Goal: Contribute content: Add original content to the website for others to see

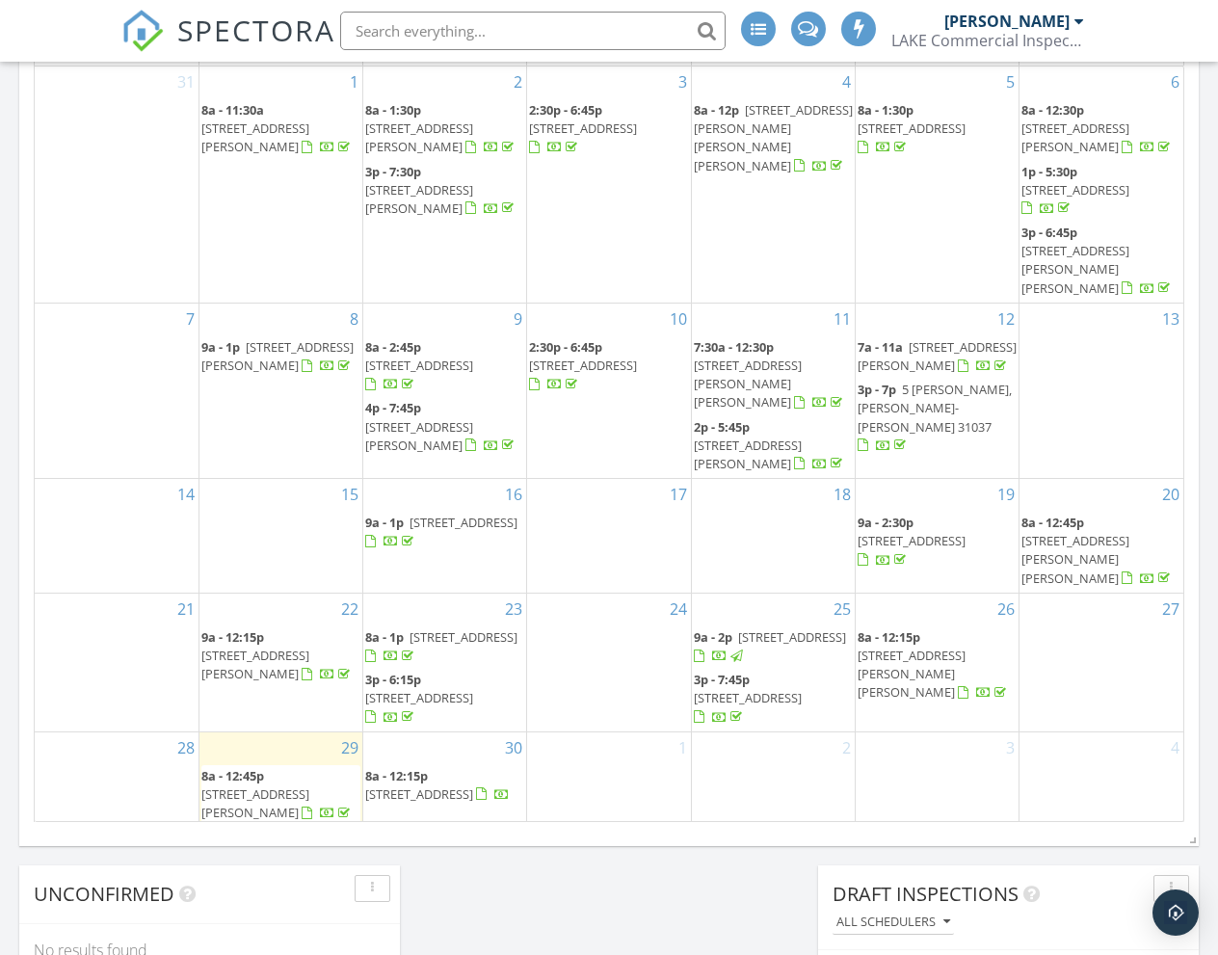
scroll to position [1755, 1219]
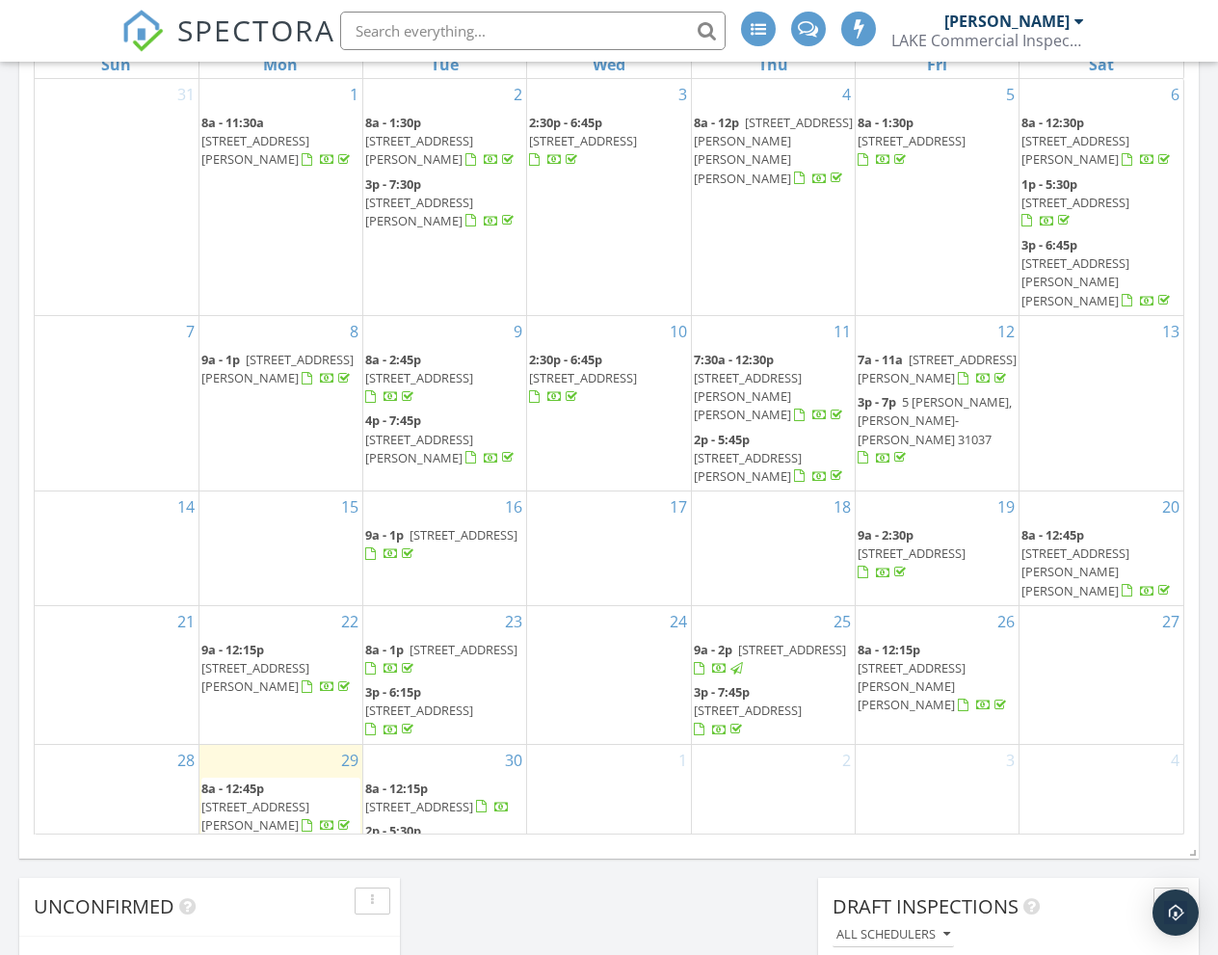
scroll to position [1537, 0]
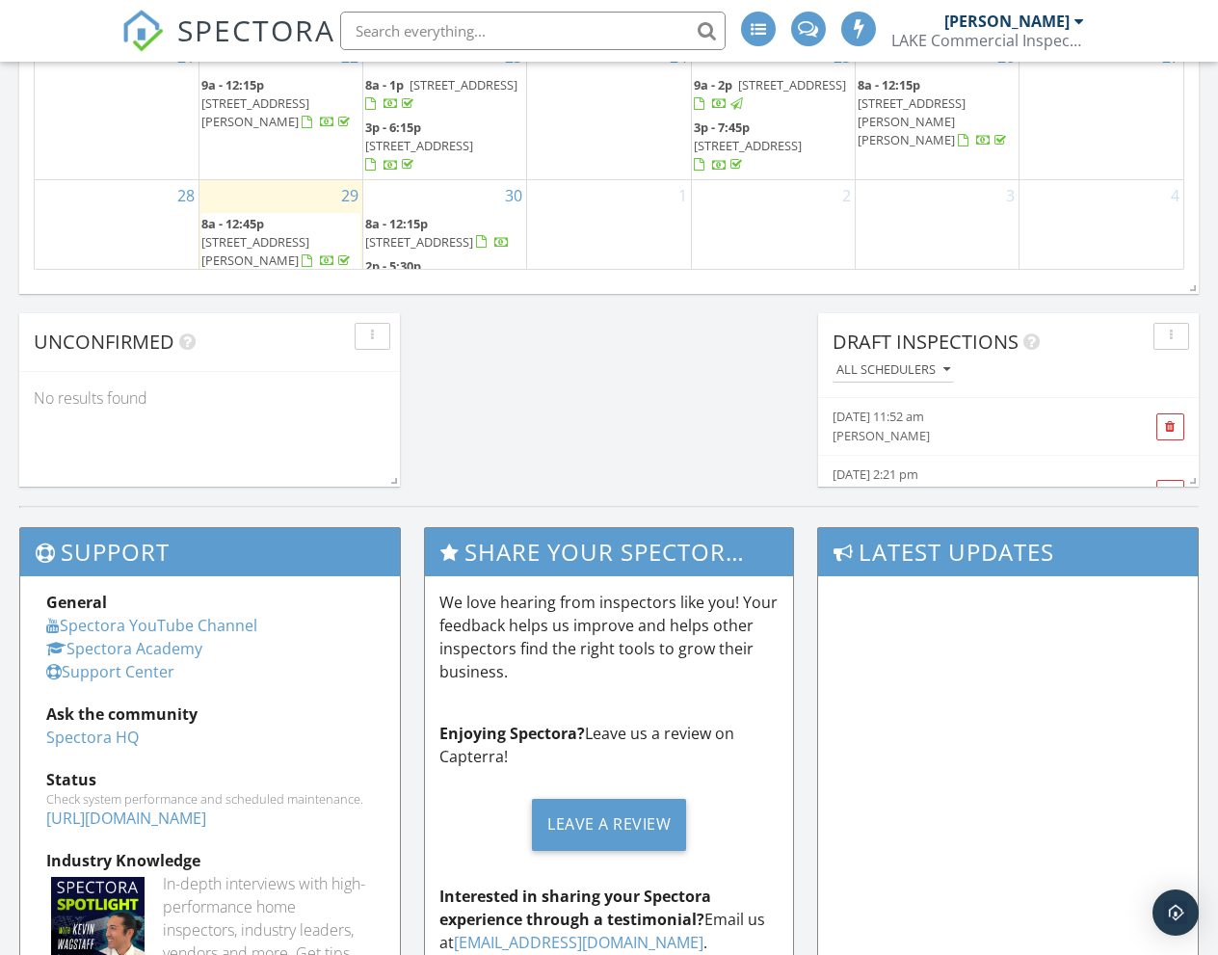
click at [469, 276] on span "214 Holly Dr, Dublin 31021" at bounding box center [419, 294] width 108 height 36
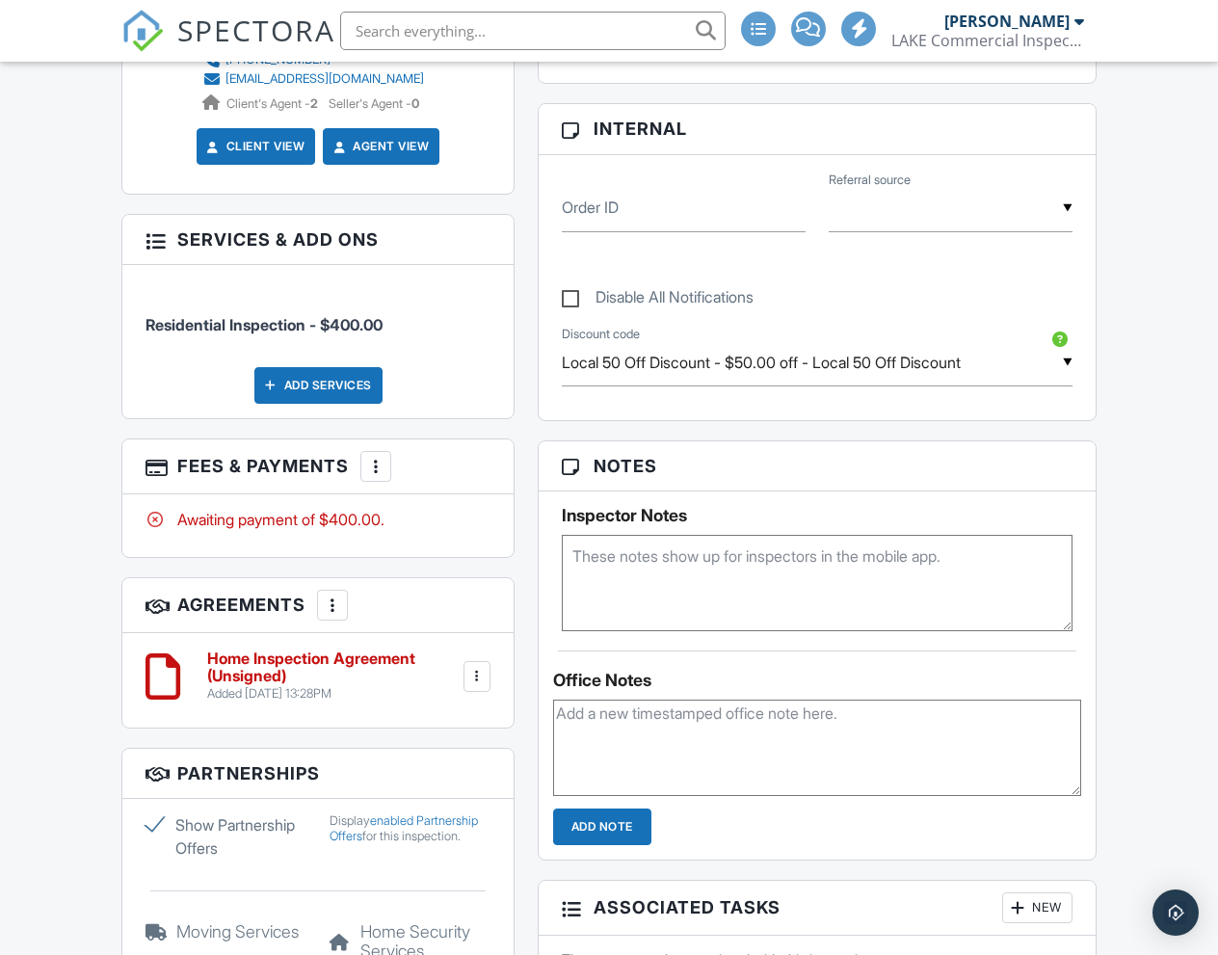
scroll to position [997, 0]
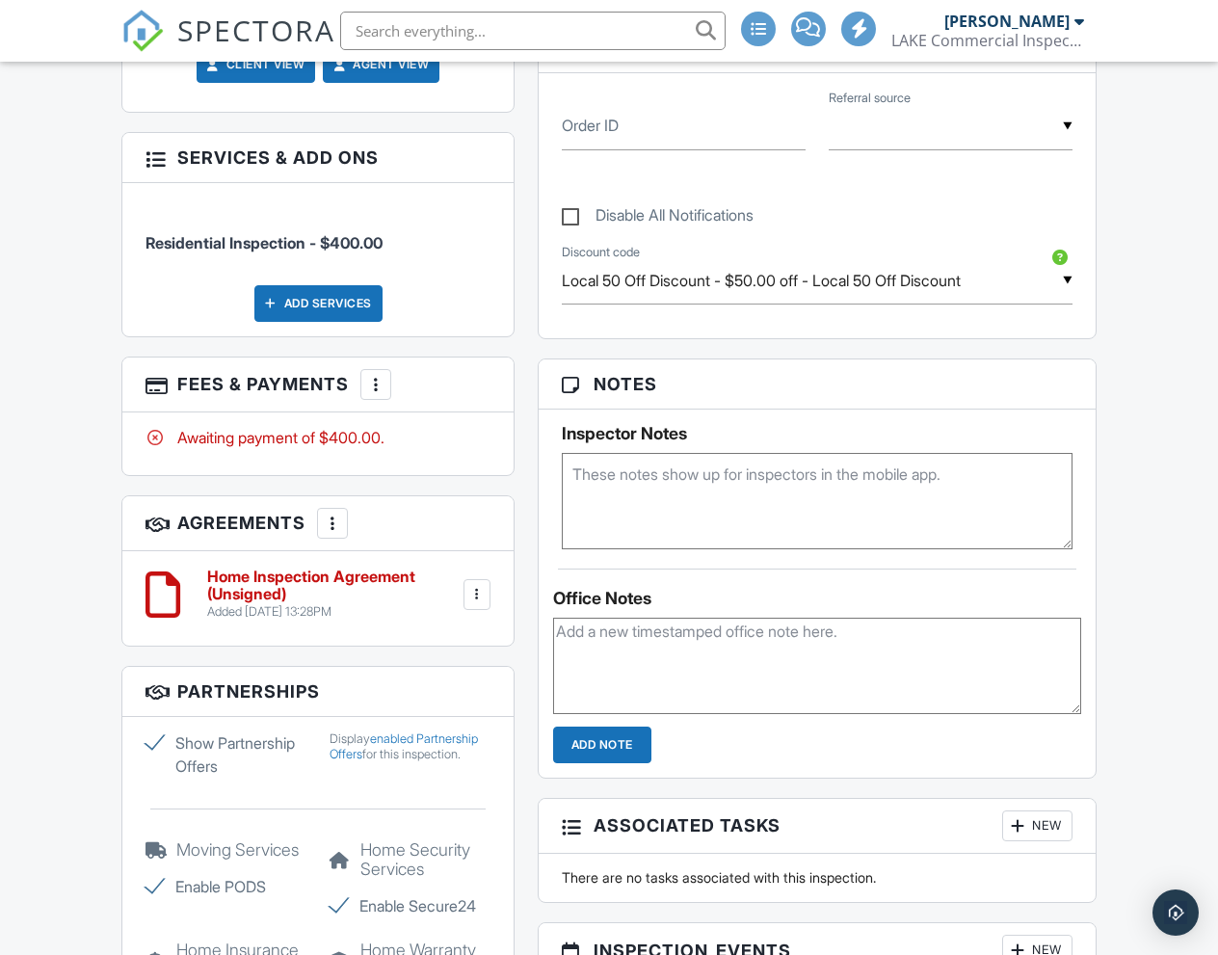
click at [644, 498] on textarea at bounding box center [817, 501] width 511 height 96
type textarea "5681 vac just not empty"
click at [604, 763] on input "Add Note" at bounding box center [602, 745] width 98 height 37
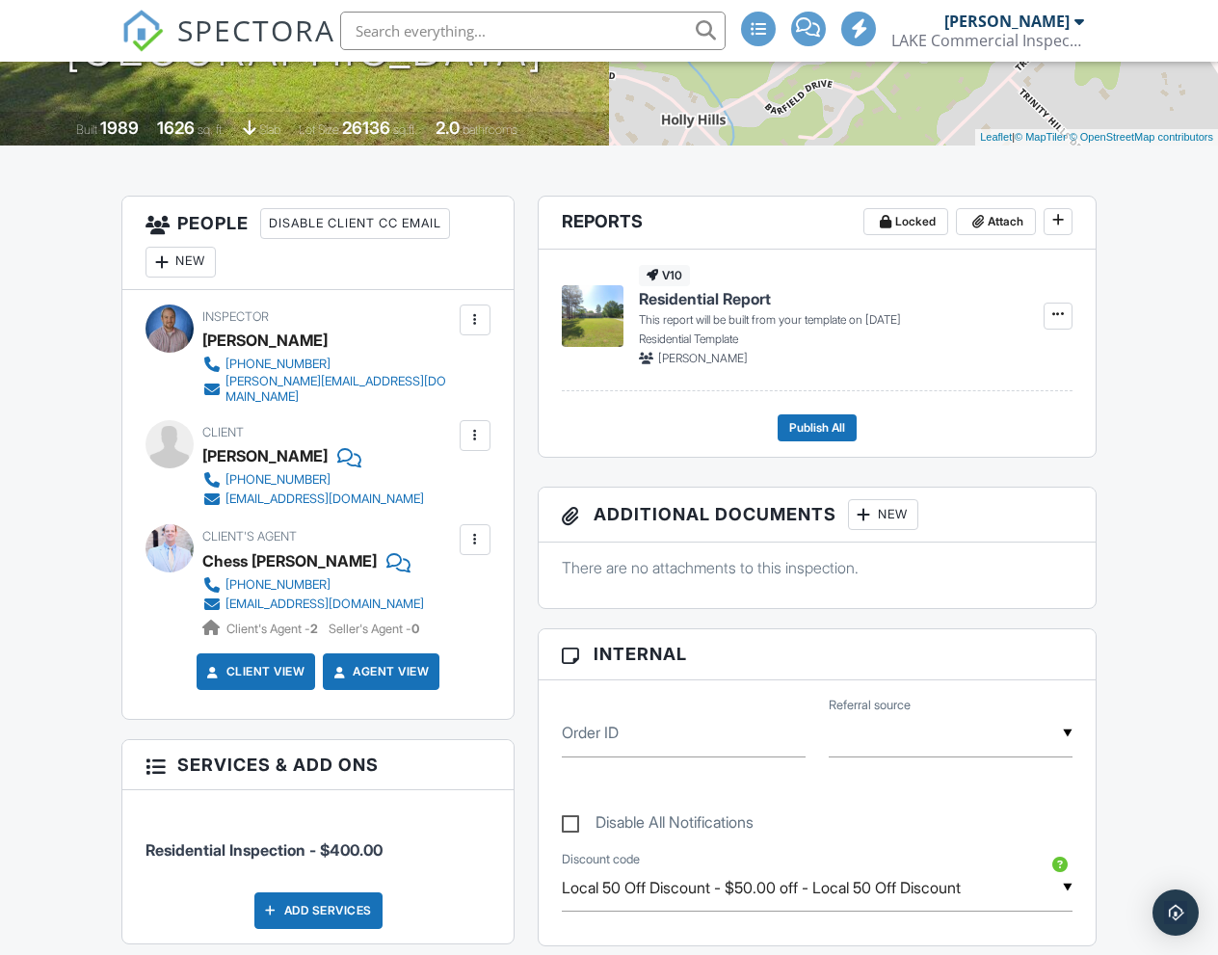
scroll to position [273, 0]
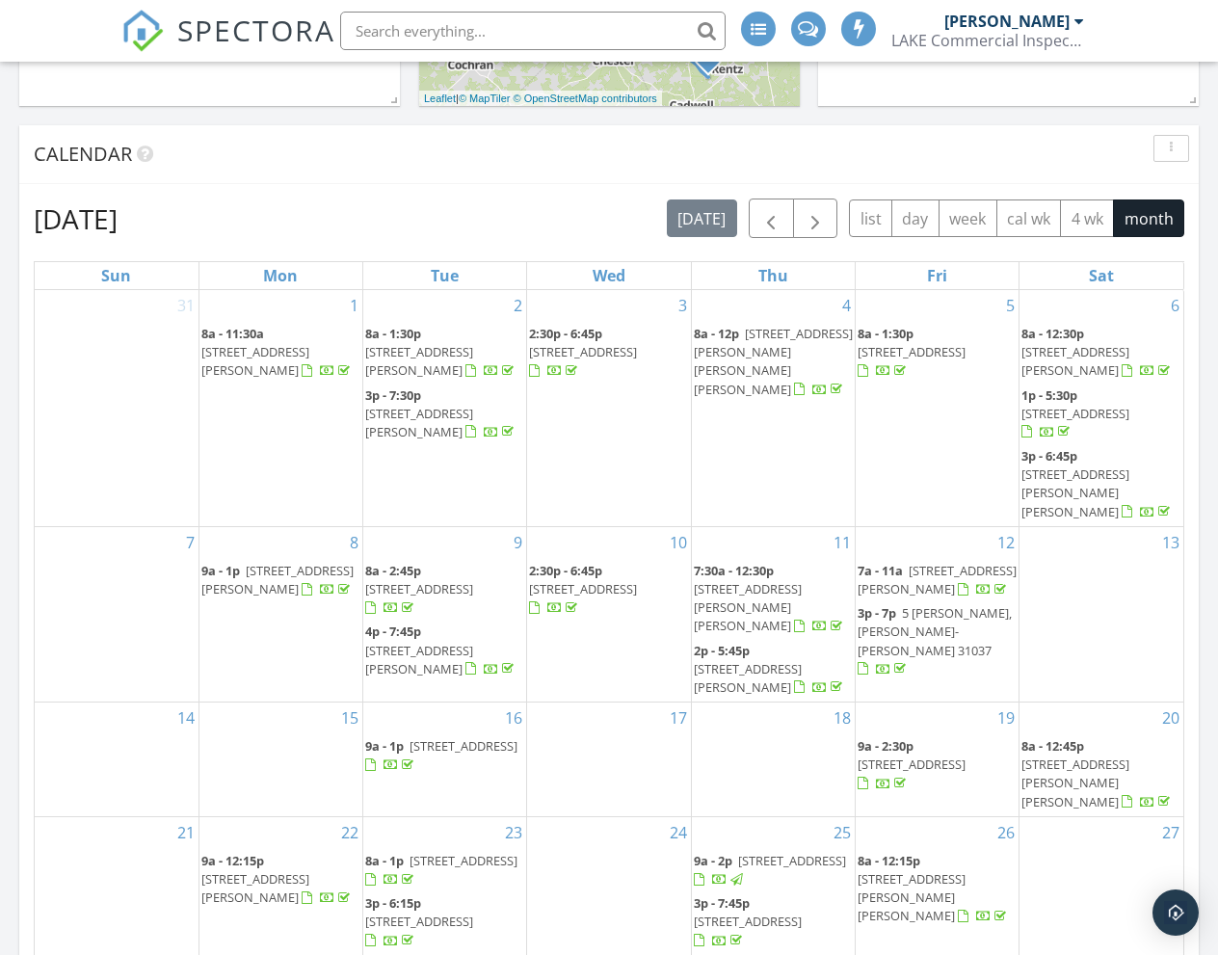
scroll to position [623, 0]
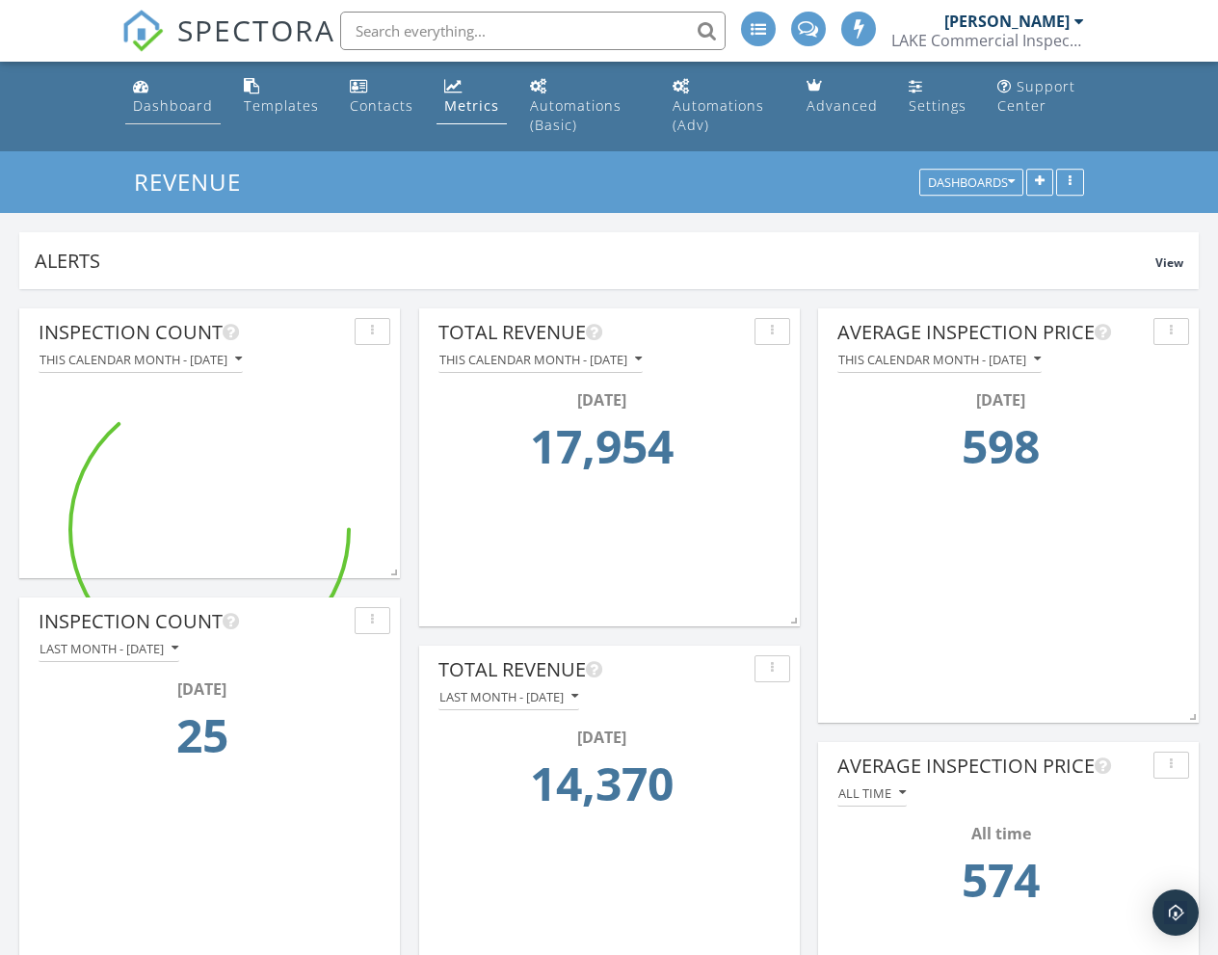
scroll to position [414, 381]
click at [188, 103] on div "Dashboard" at bounding box center [173, 105] width 80 height 18
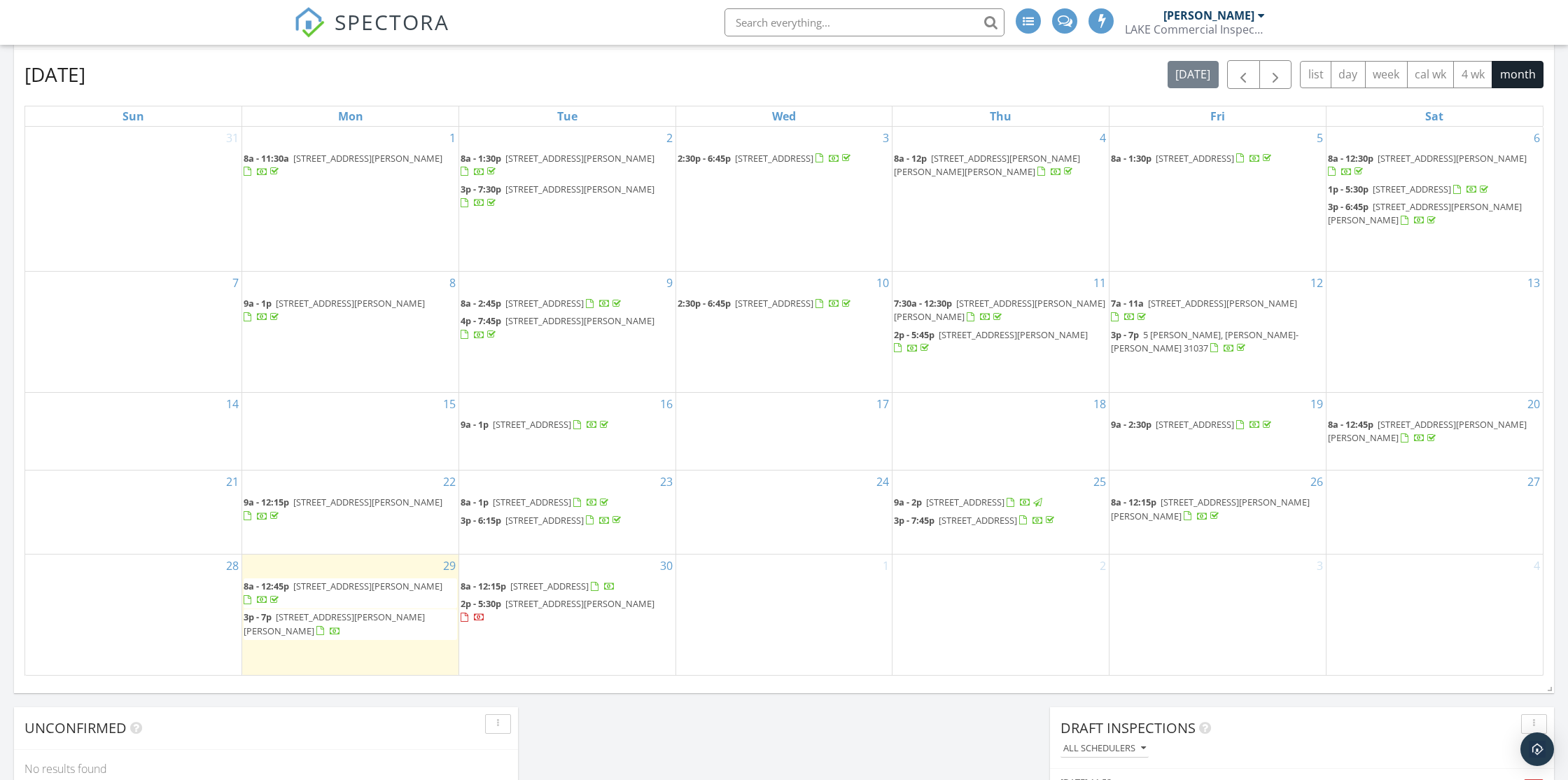
scroll to position [653, 0]
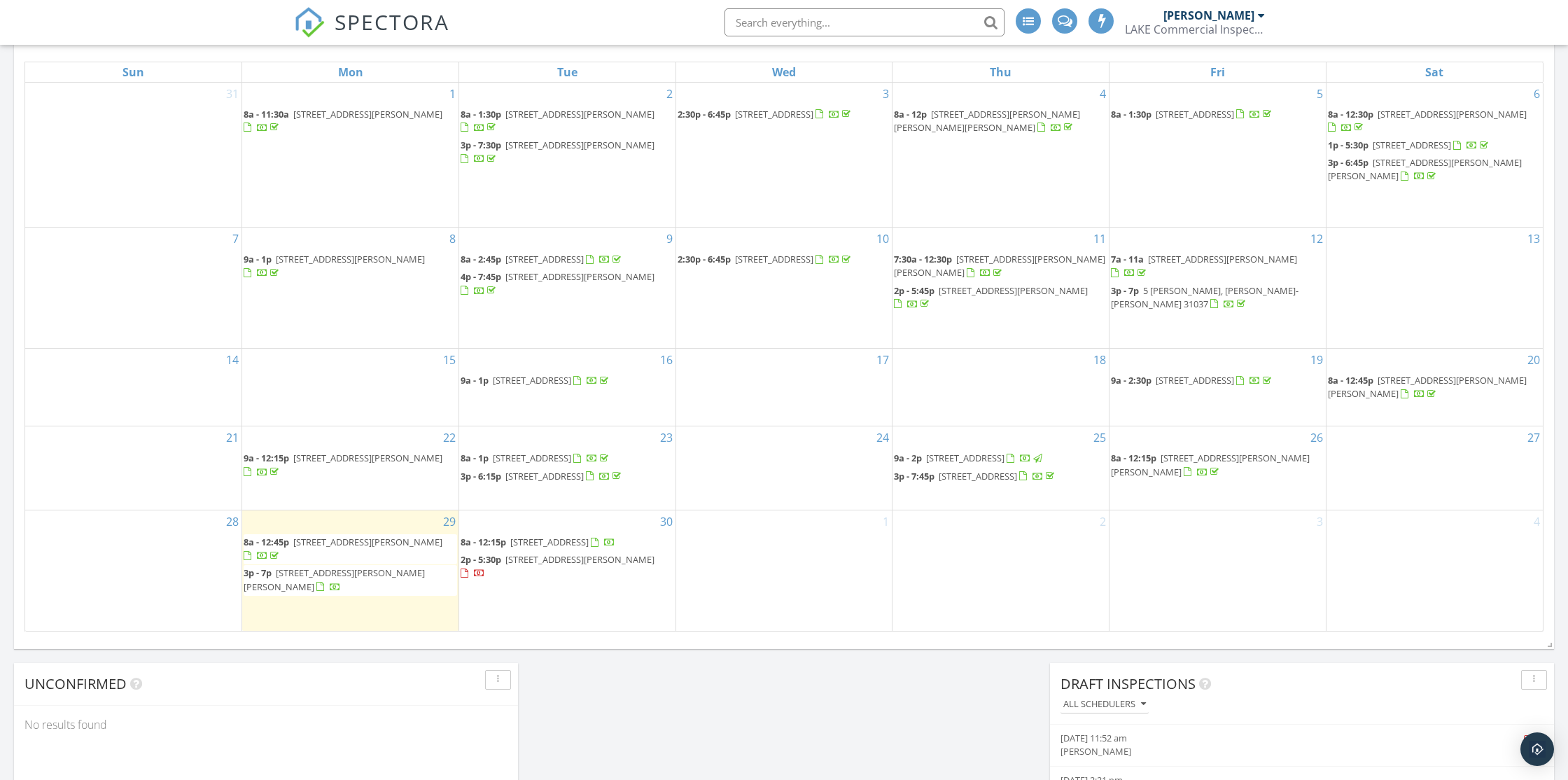
click at [580, 566] on span "[STREET_ADDRESS][PERSON_NAME]" at bounding box center [580, 558] width 149 height 12
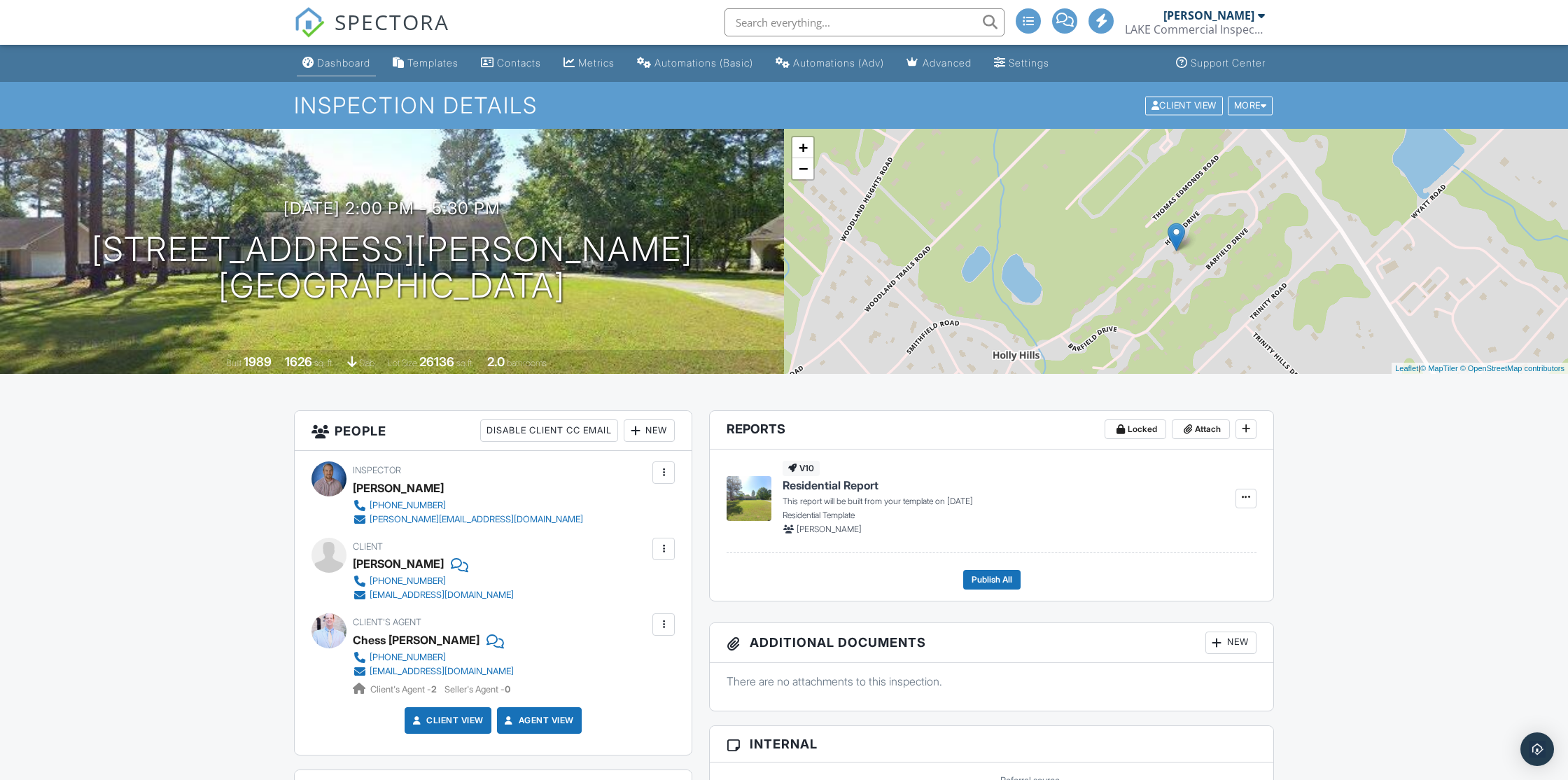
click at [361, 57] on div "Dashboard" at bounding box center [344, 62] width 53 height 12
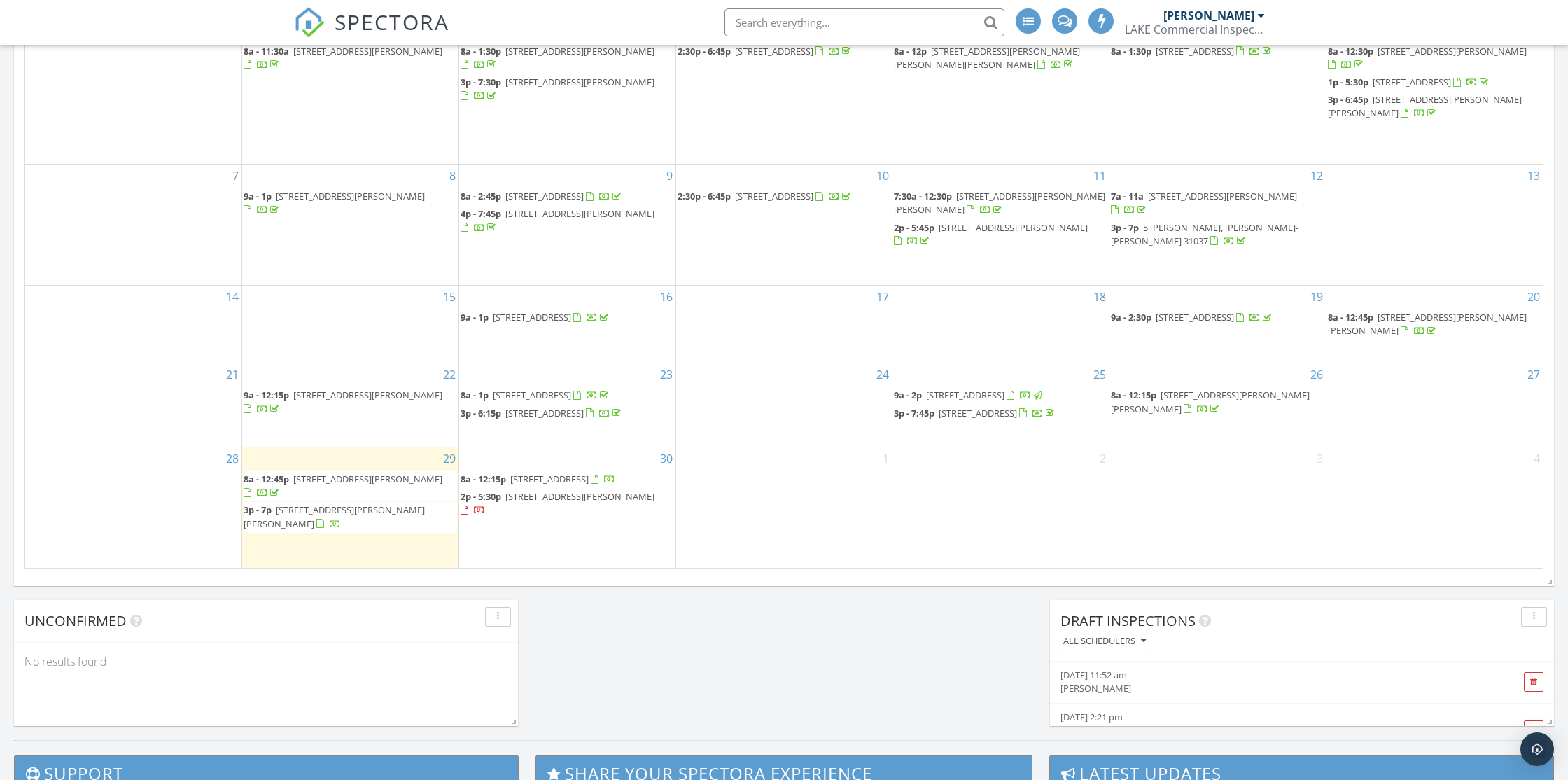
scroll to position [955, 0]
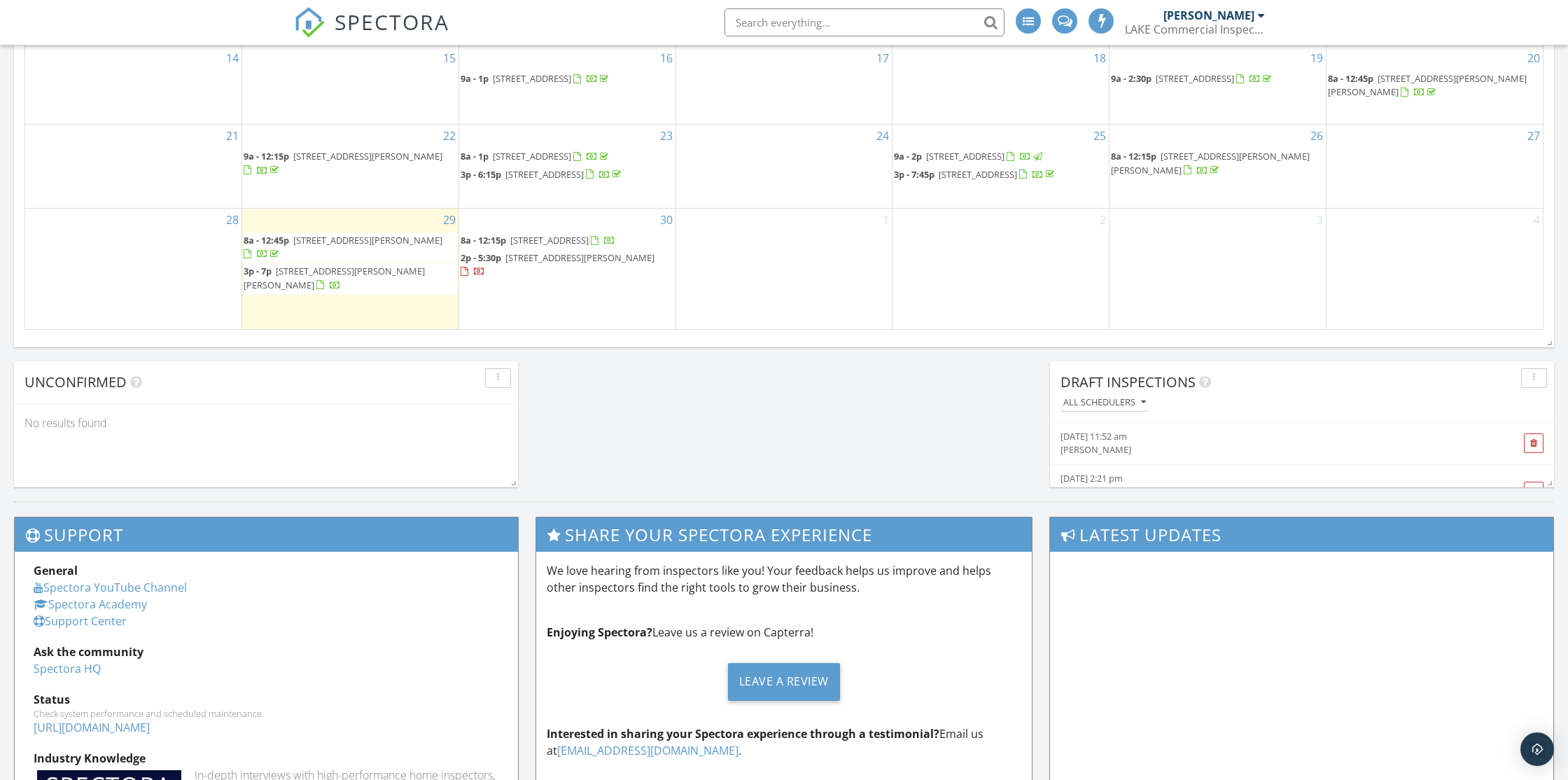
click at [585, 264] on span "[STREET_ADDRESS][PERSON_NAME]" at bounding box center [580, 257] width 149 height 12
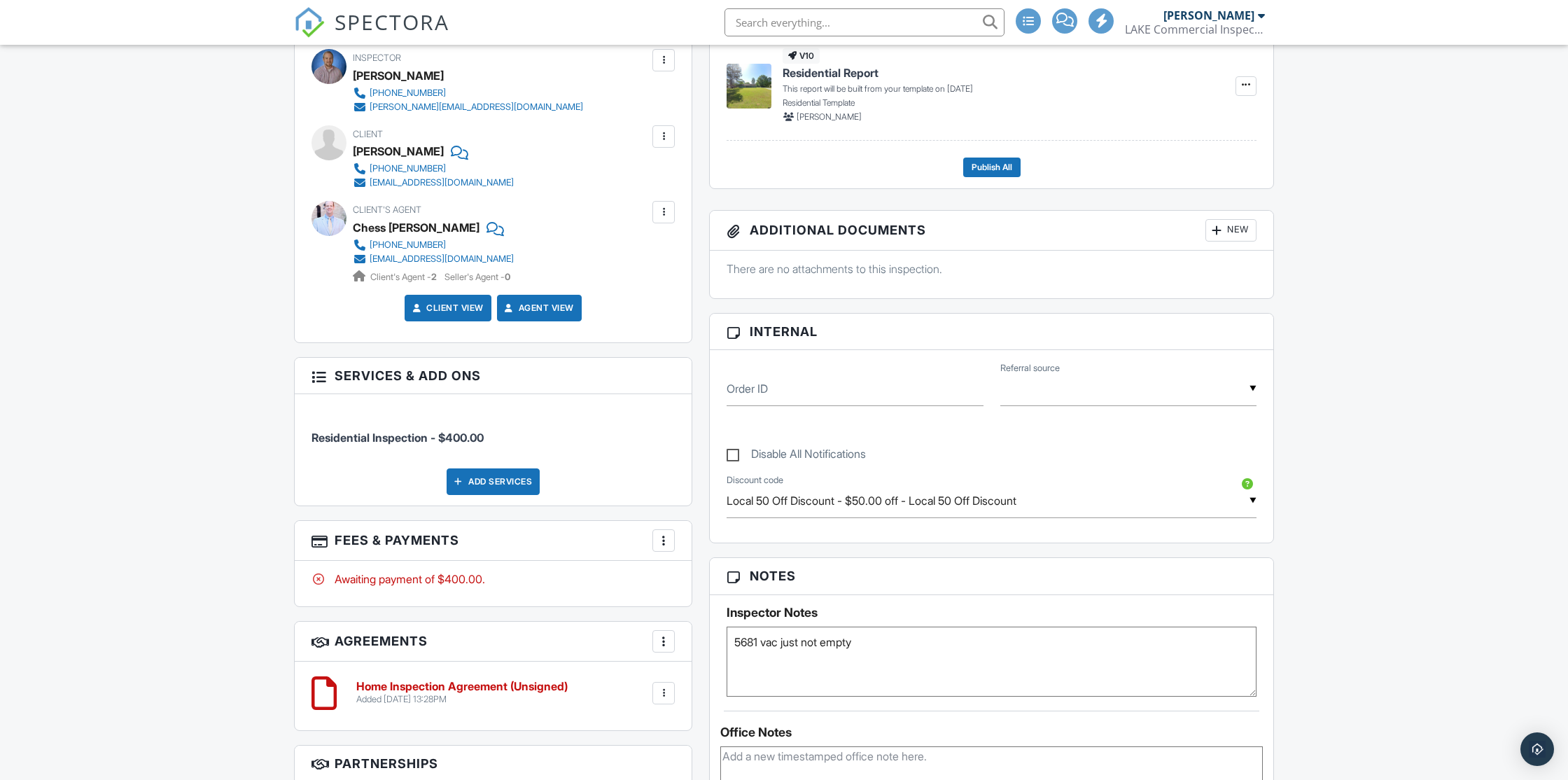
scroll to position [615, 0]
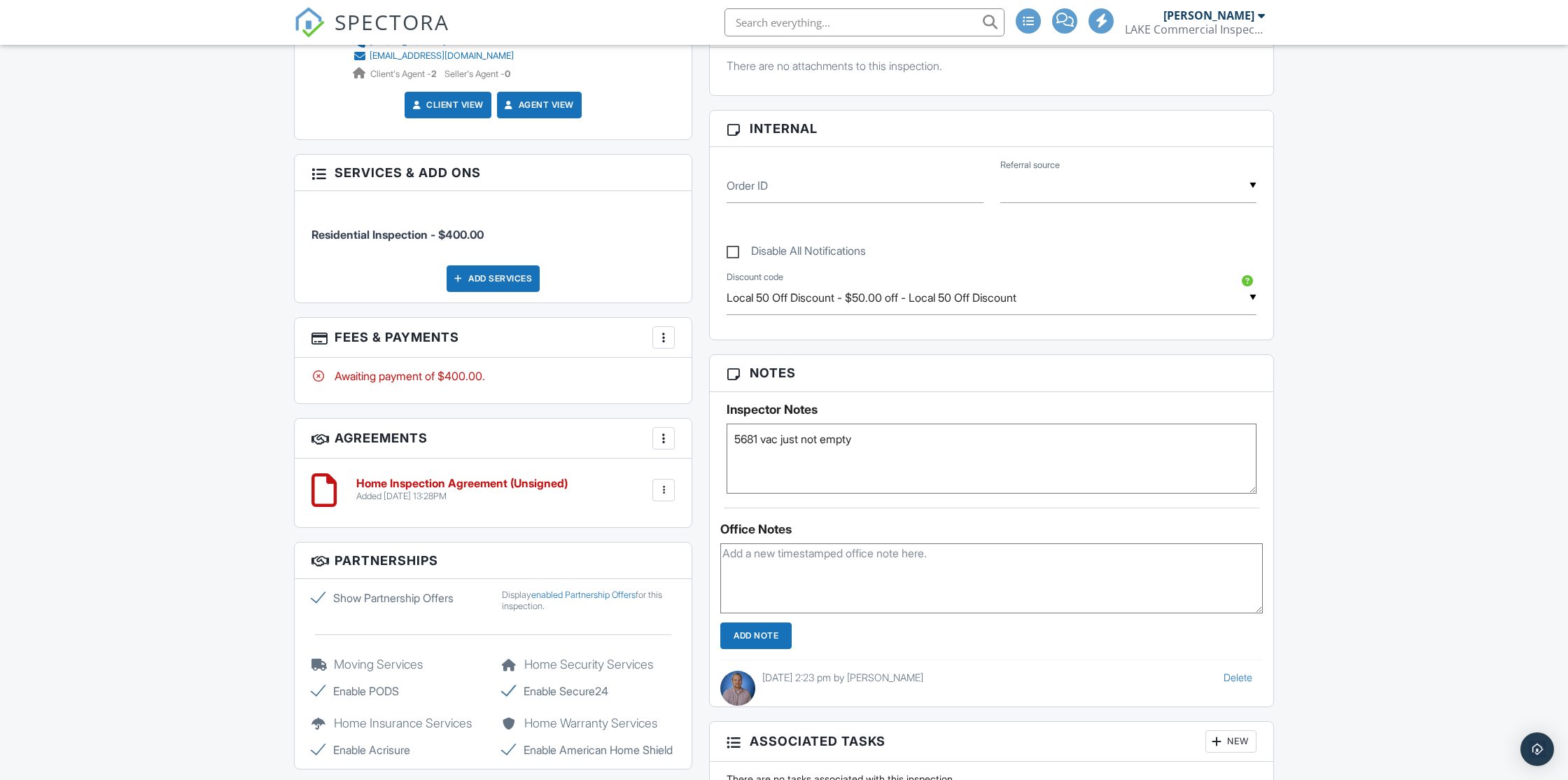
click at [876, 454] on textarea "5681 vac just not empty" at bounding box center [992, 458] width 530 height 70
type textarea "5681 vac just not empty left side foundation has a crack. septic line has a cra…"
click at [785, 643] on input "Add Note" at bounding box center [756, 635] width 71 height 27
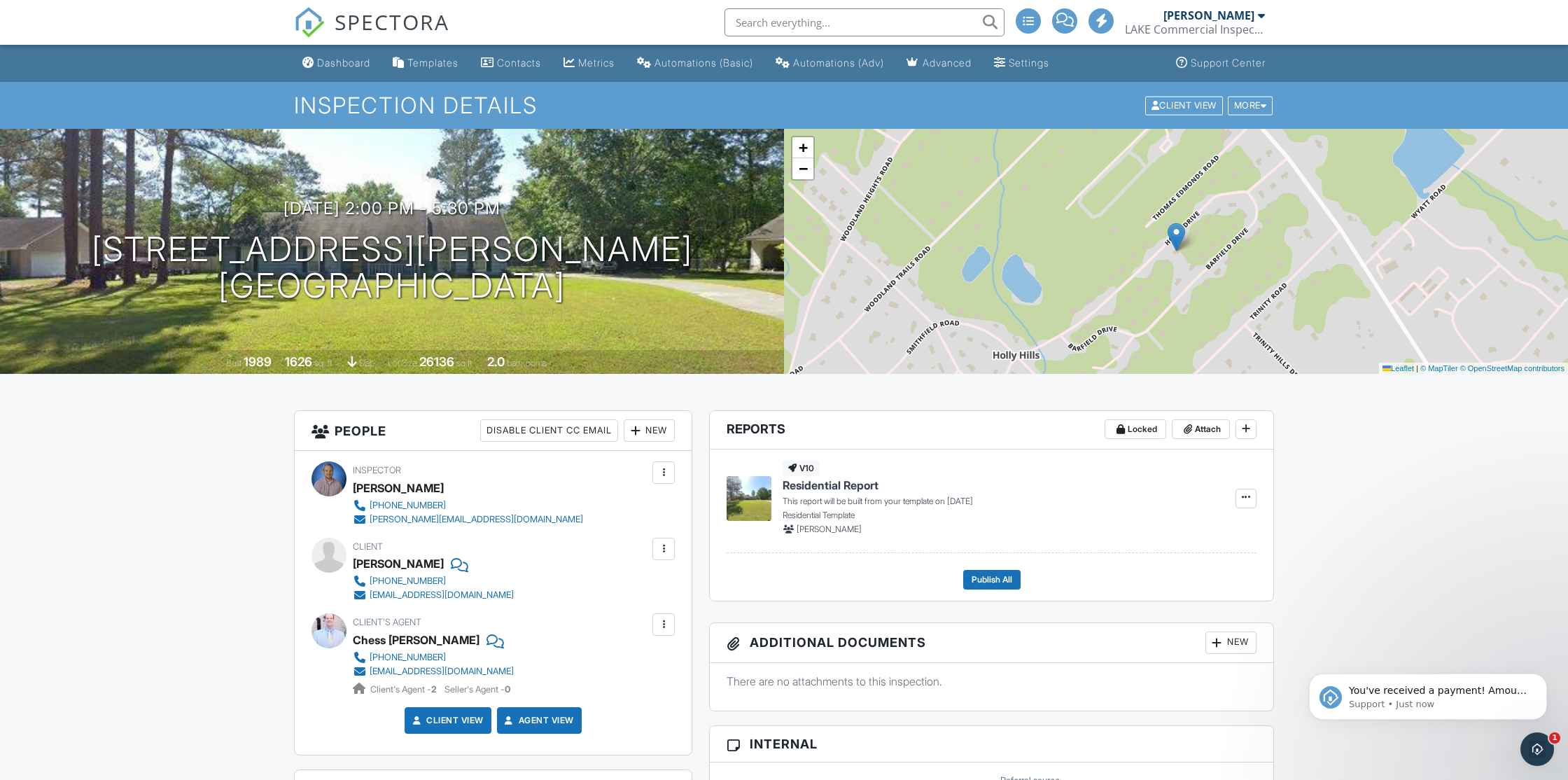
scroll to position [0, 0]
click at [362, 63] on div "Dashboard" at bounding box center [344, 62] width 53 height 12
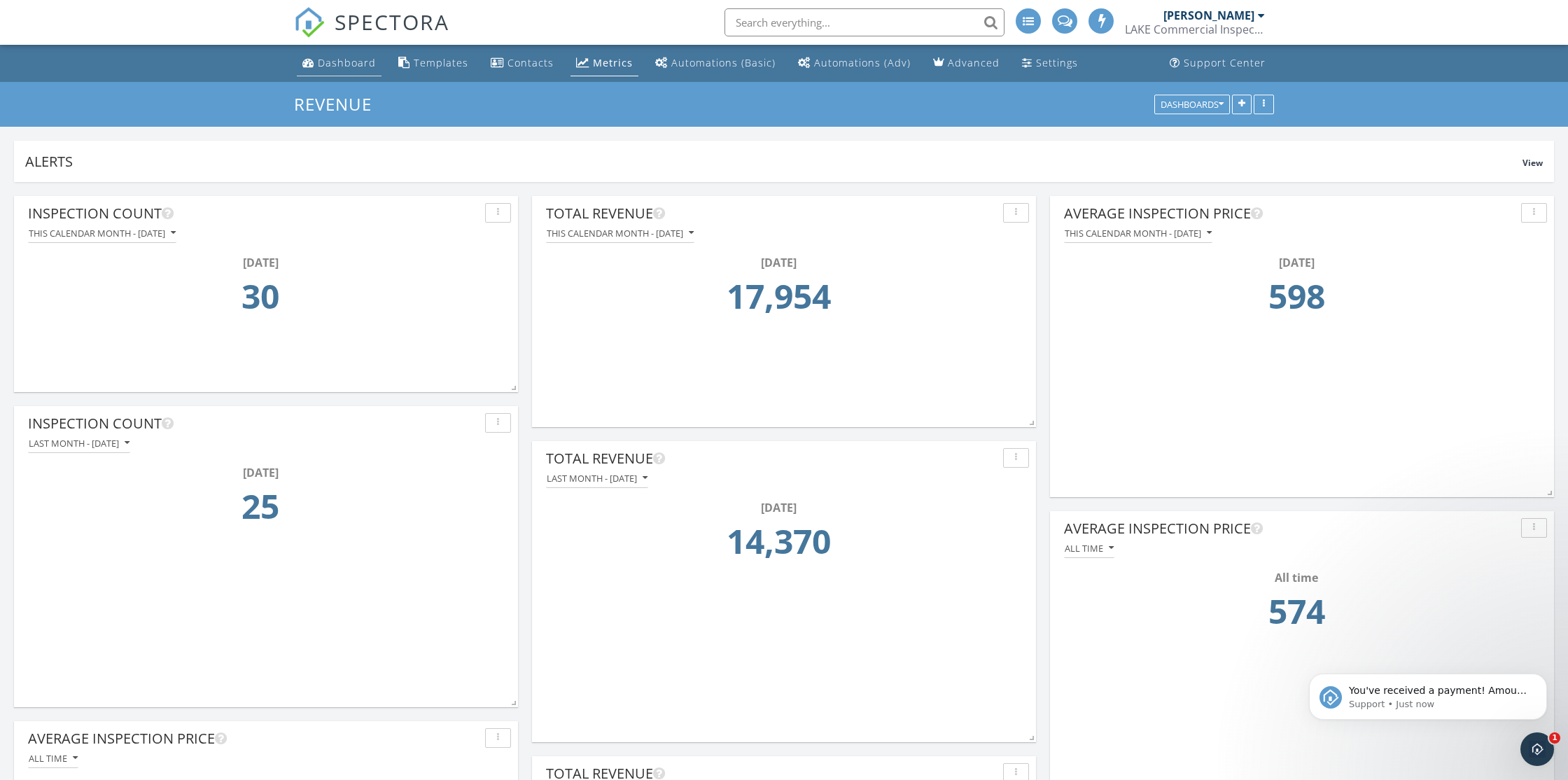
click at [362, 63] on div "Dashboard" at bounding box center [347, 62] width 58 height 13
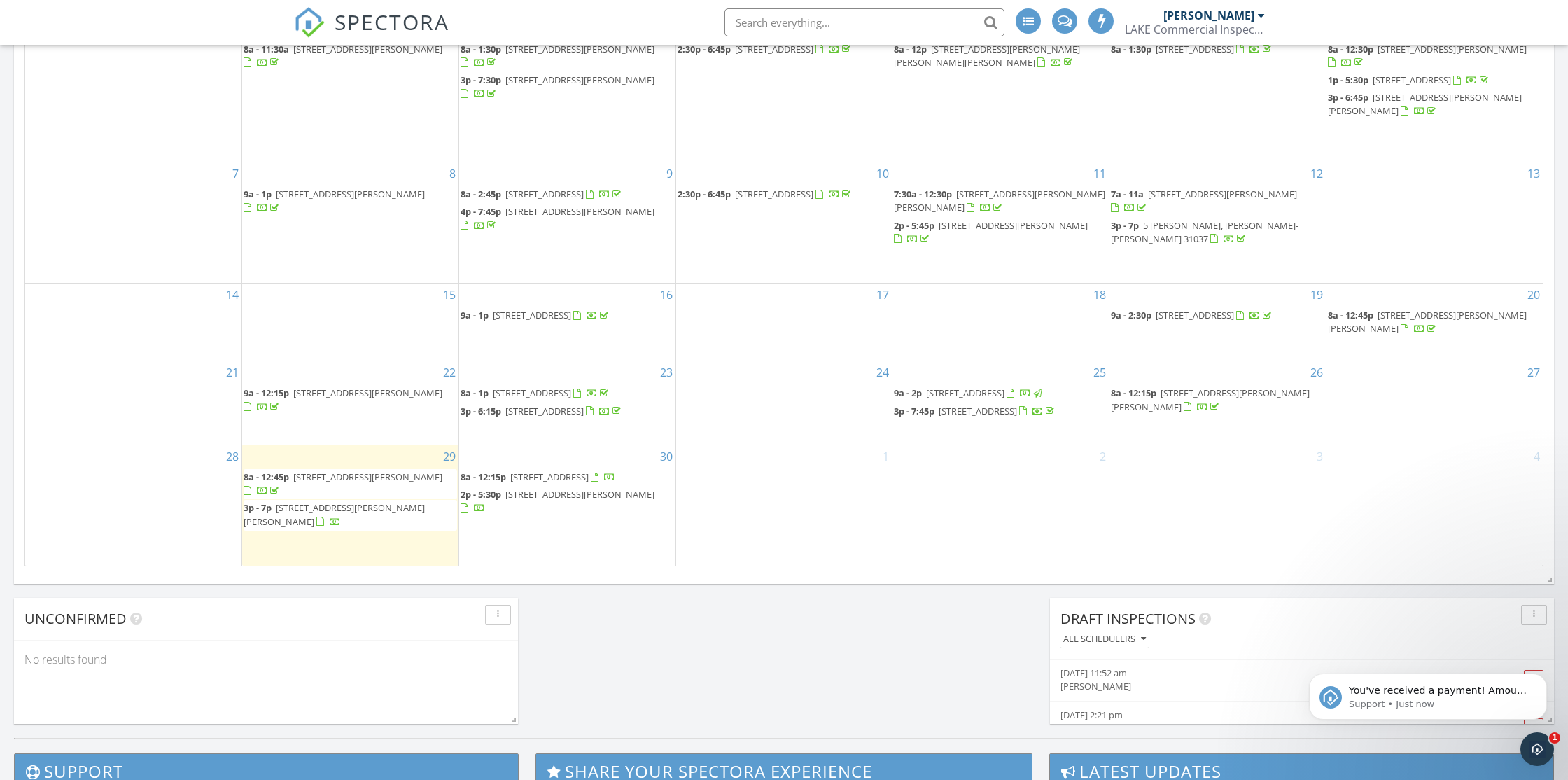
scroll to position [793, 0]
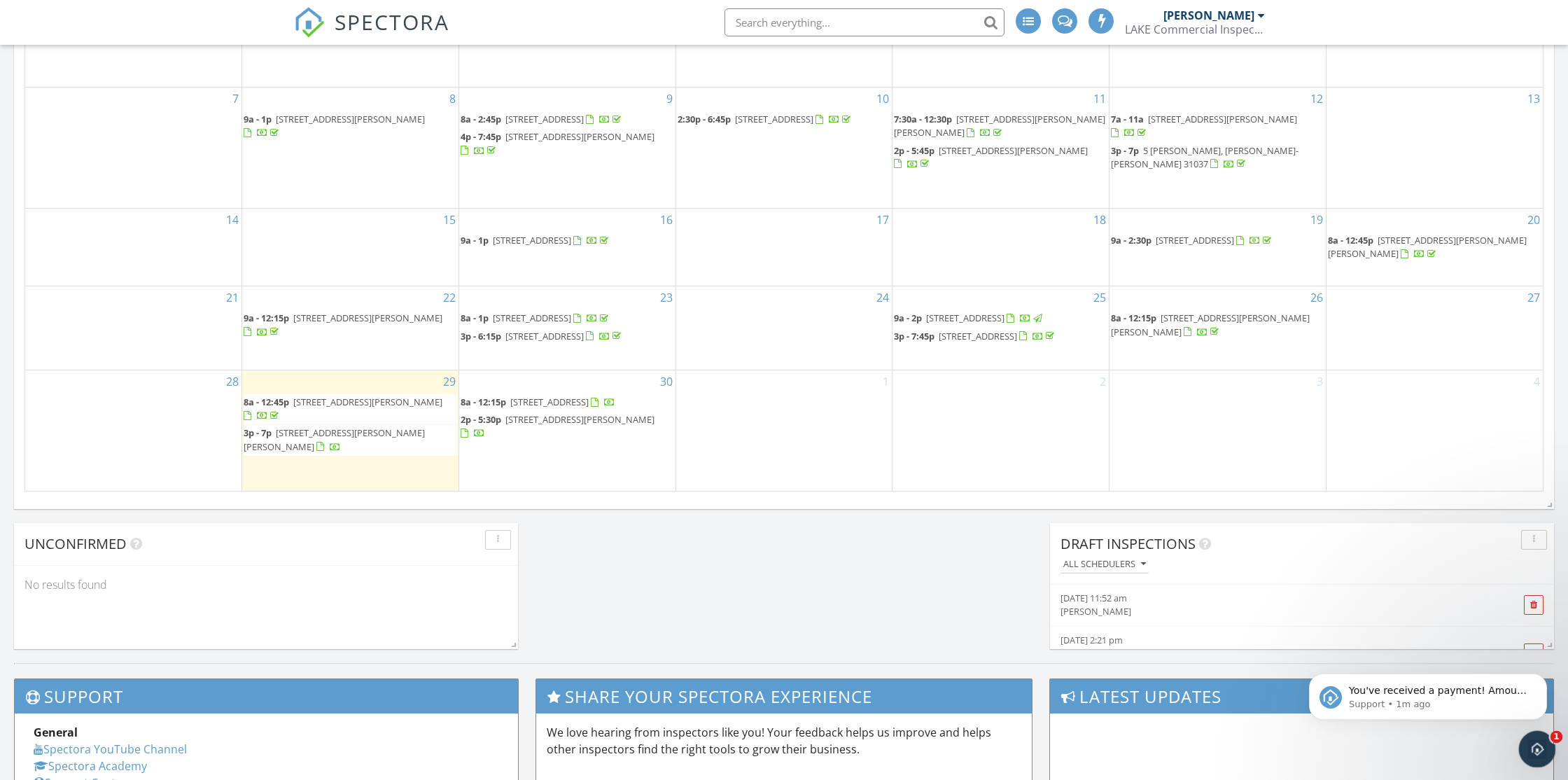
click at [1538, 739] on icon "Open Intercom Messenger" at bounding box center [1535, 747] width 23 height 23
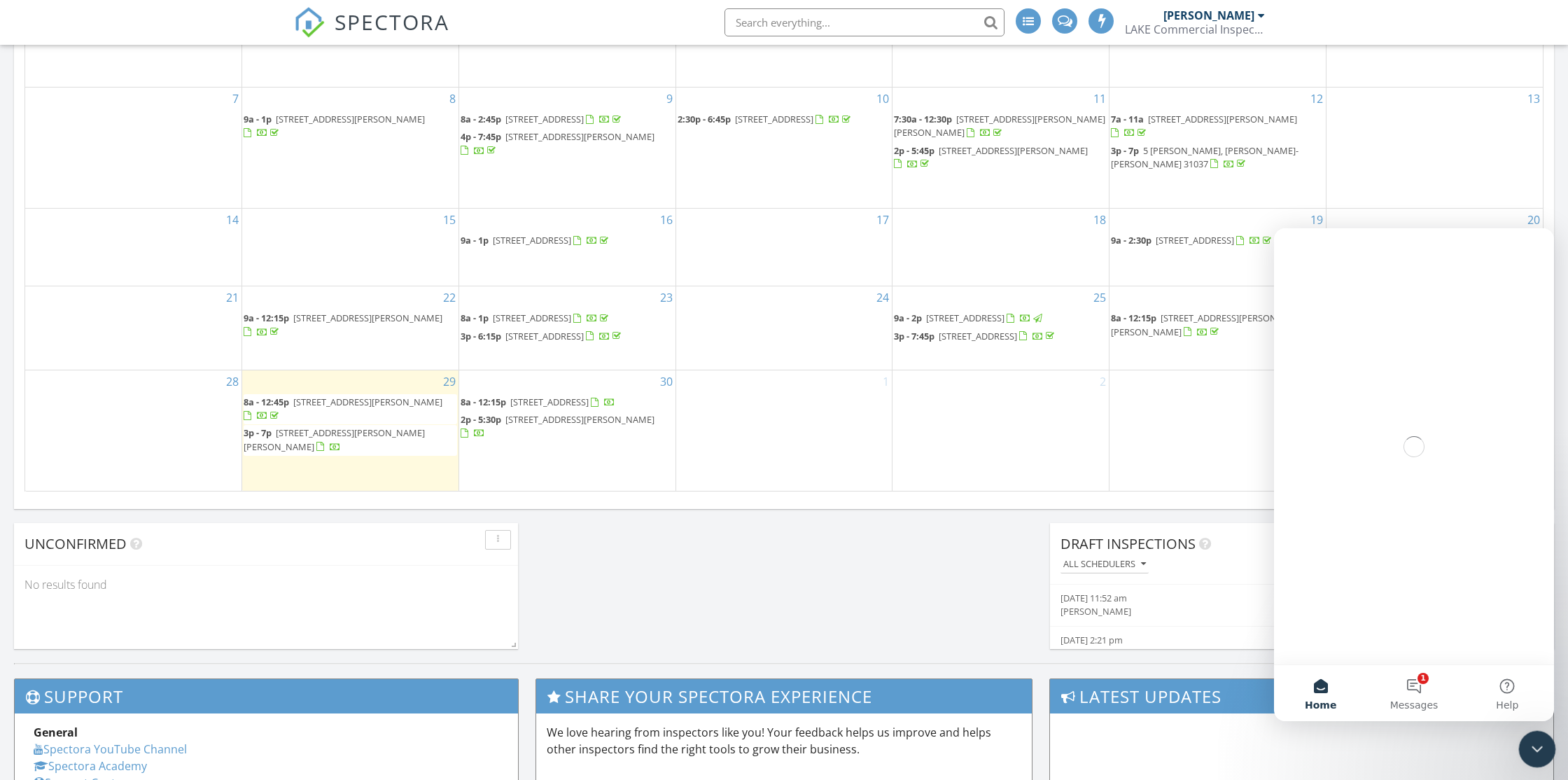
scroll to position [0, 0]
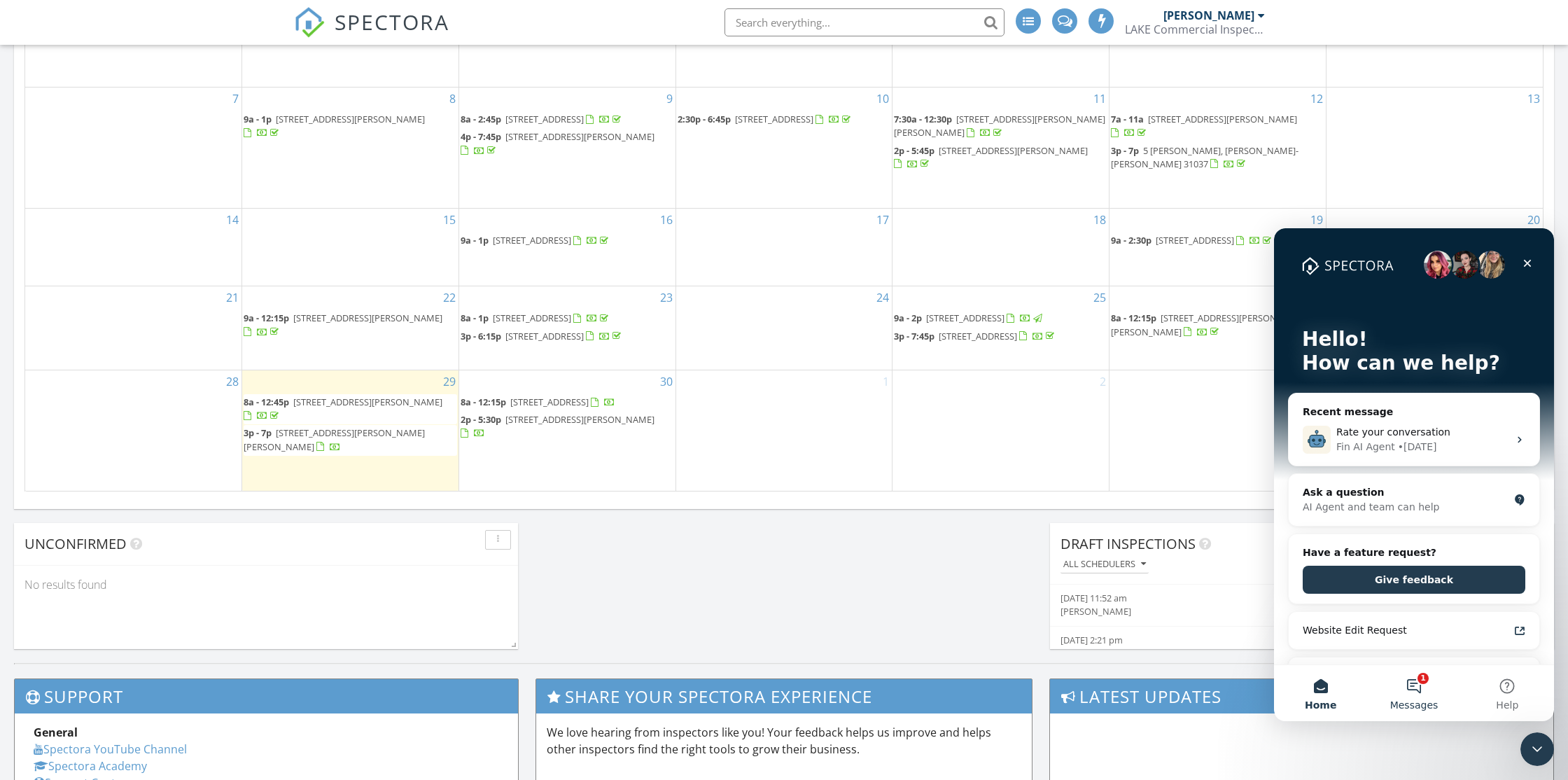
click at [1417, 683] on button "1 Messages" at bounding box center [1413, 693] width 93 height 56
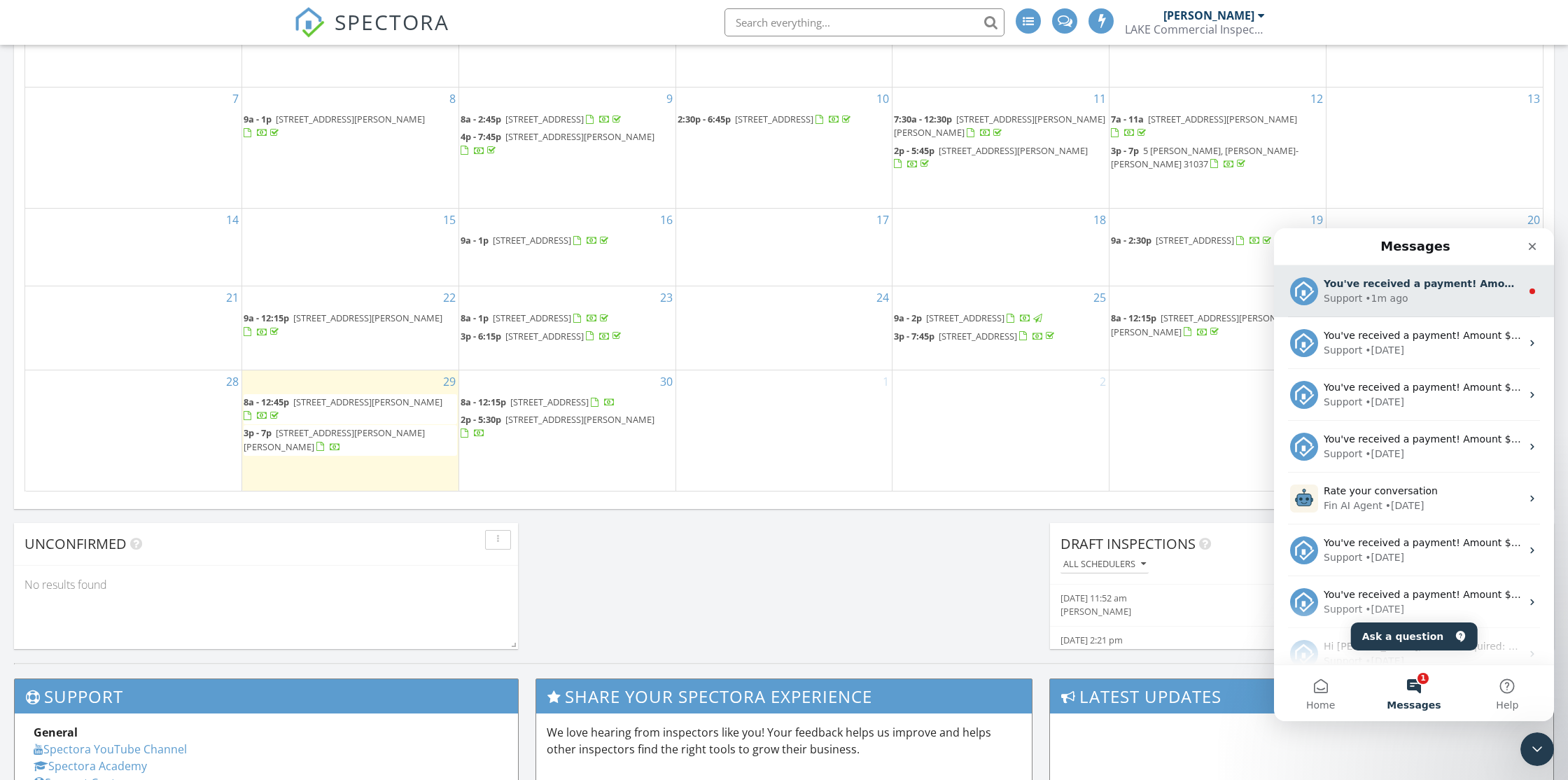
click at [1445, 306] on div "You've received a payment! Amount $400.00 Fee $13.40 Net $386.60 Transaction # …" at bounding box center [1414, 291] width 280 height 52
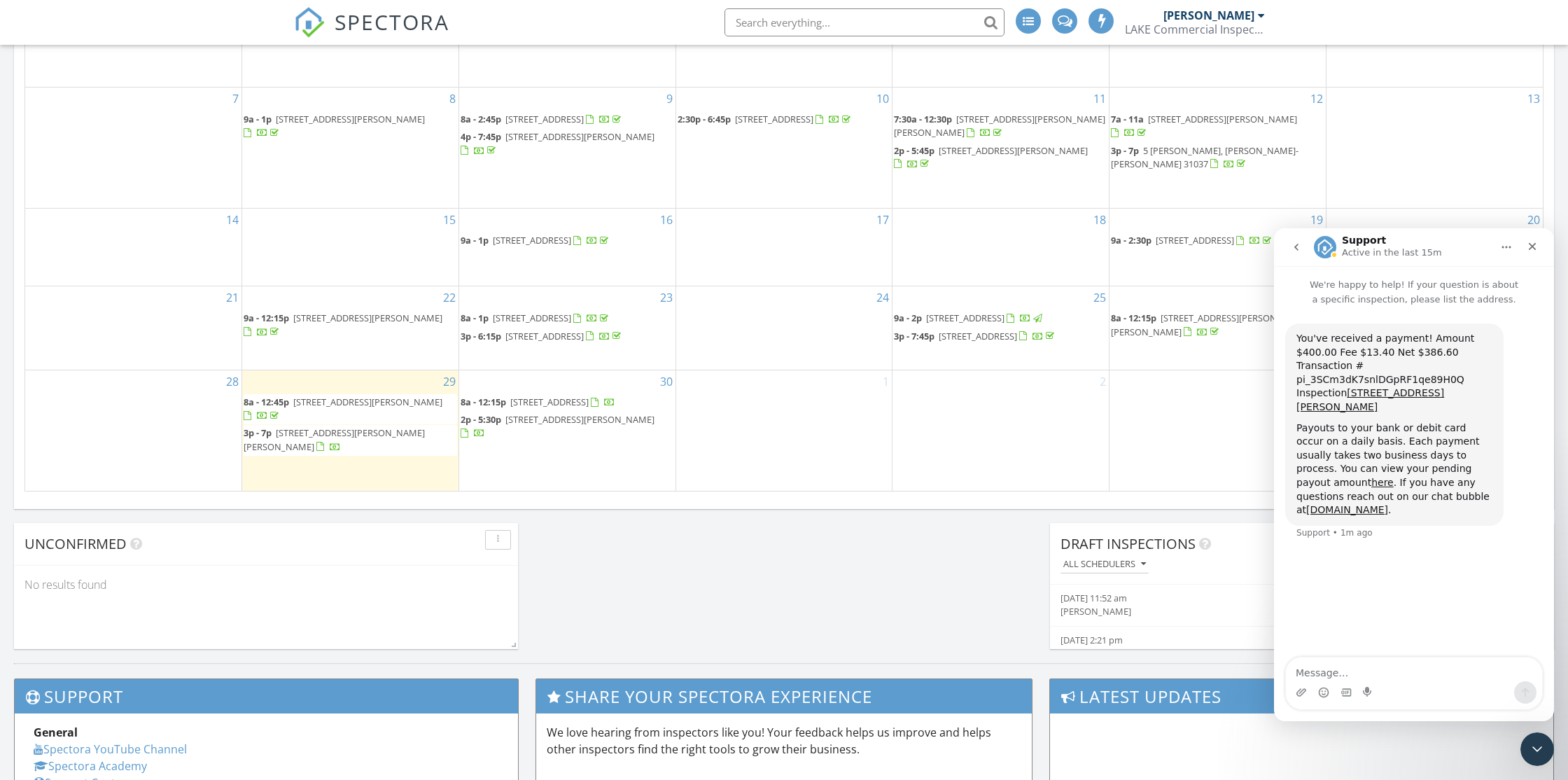
click at [1299, 243] on icon "go back" at bounding box center [1296, 247] width 11 height 11
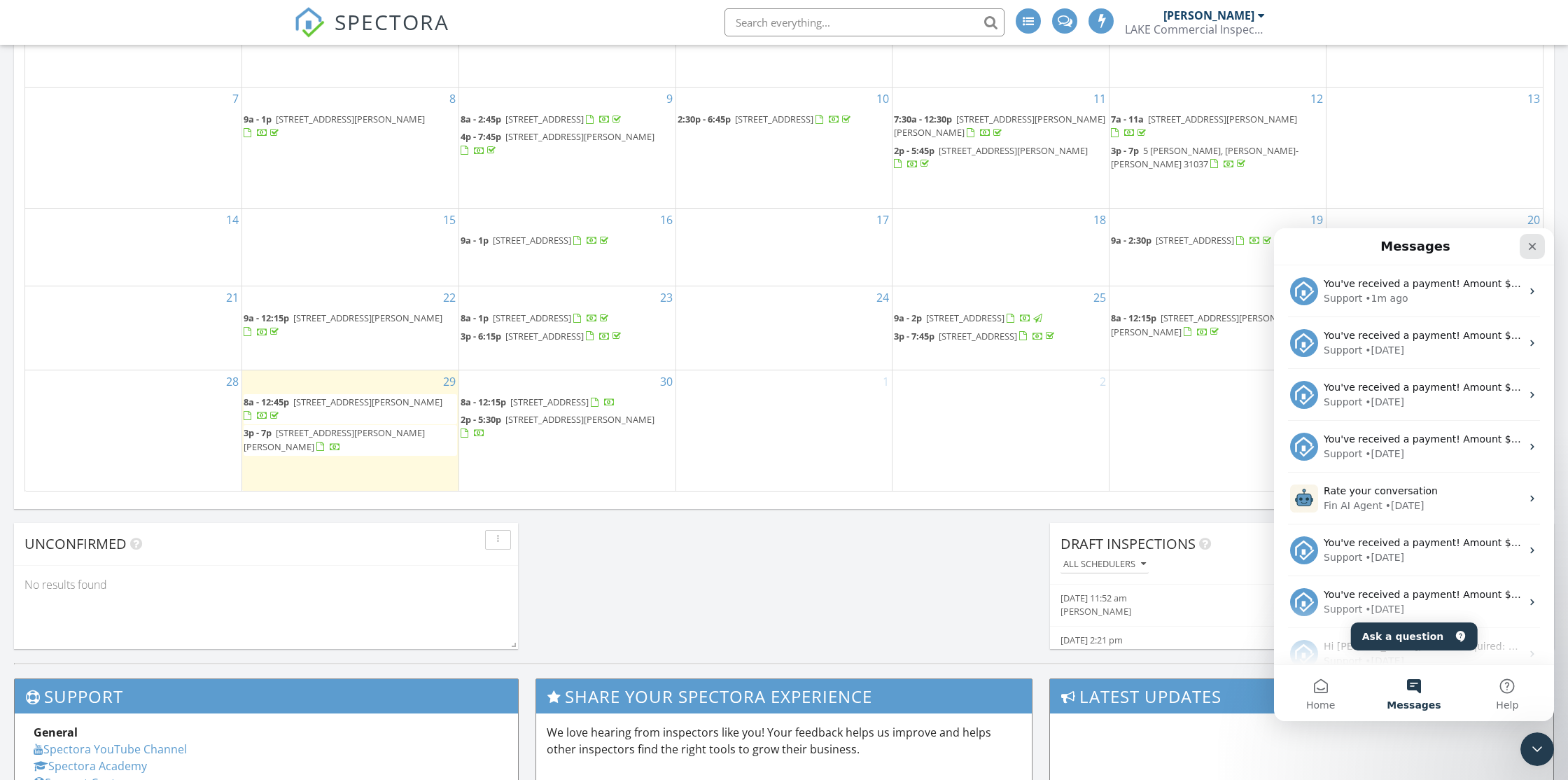
click at [1530, 248] on icon "Close" at bounding box center [1532, 246] width 8 height 8
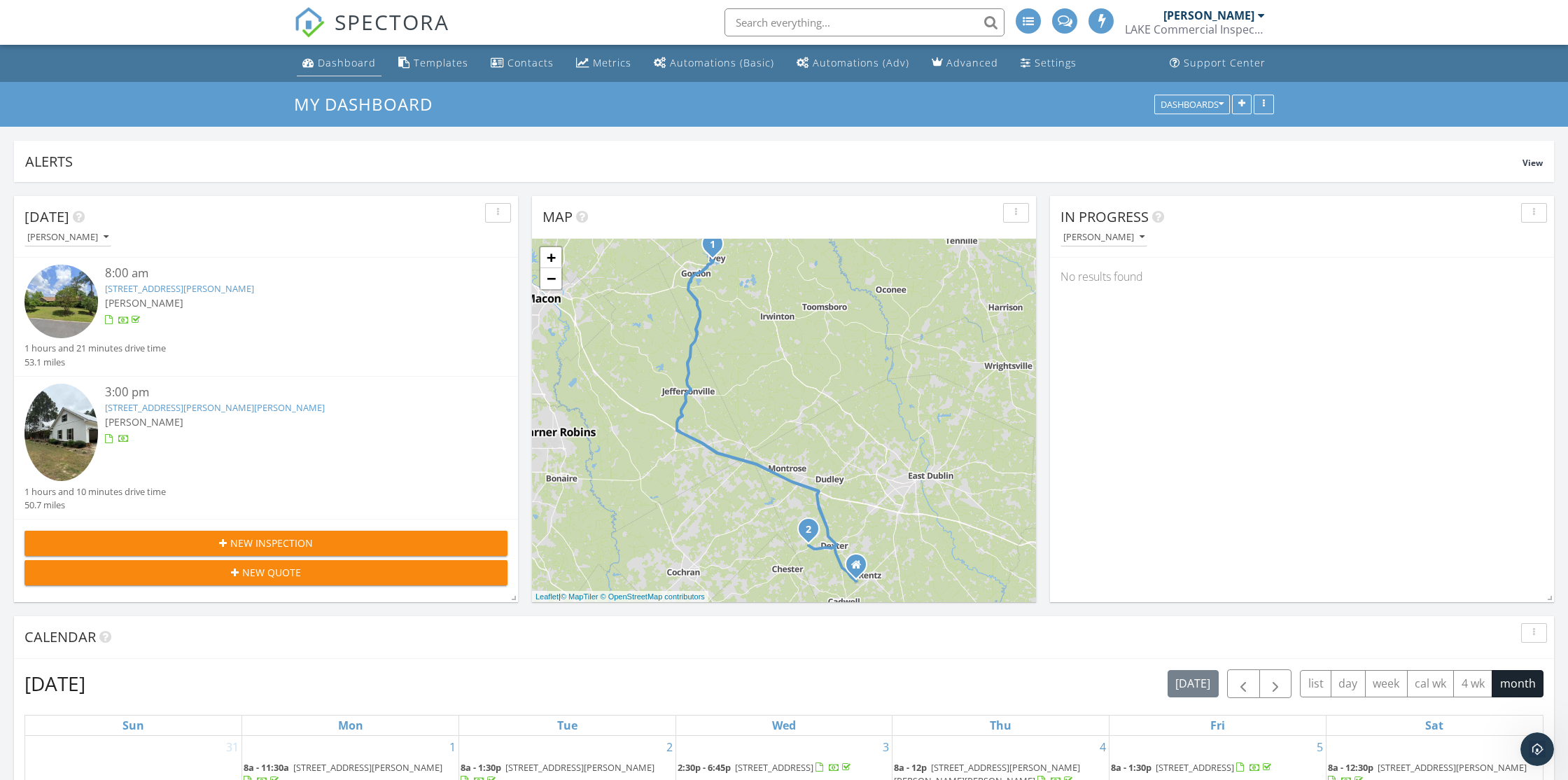
click at [352, 67] on div "Dashboard" at bounding box center [347, 62] width 58 height 13
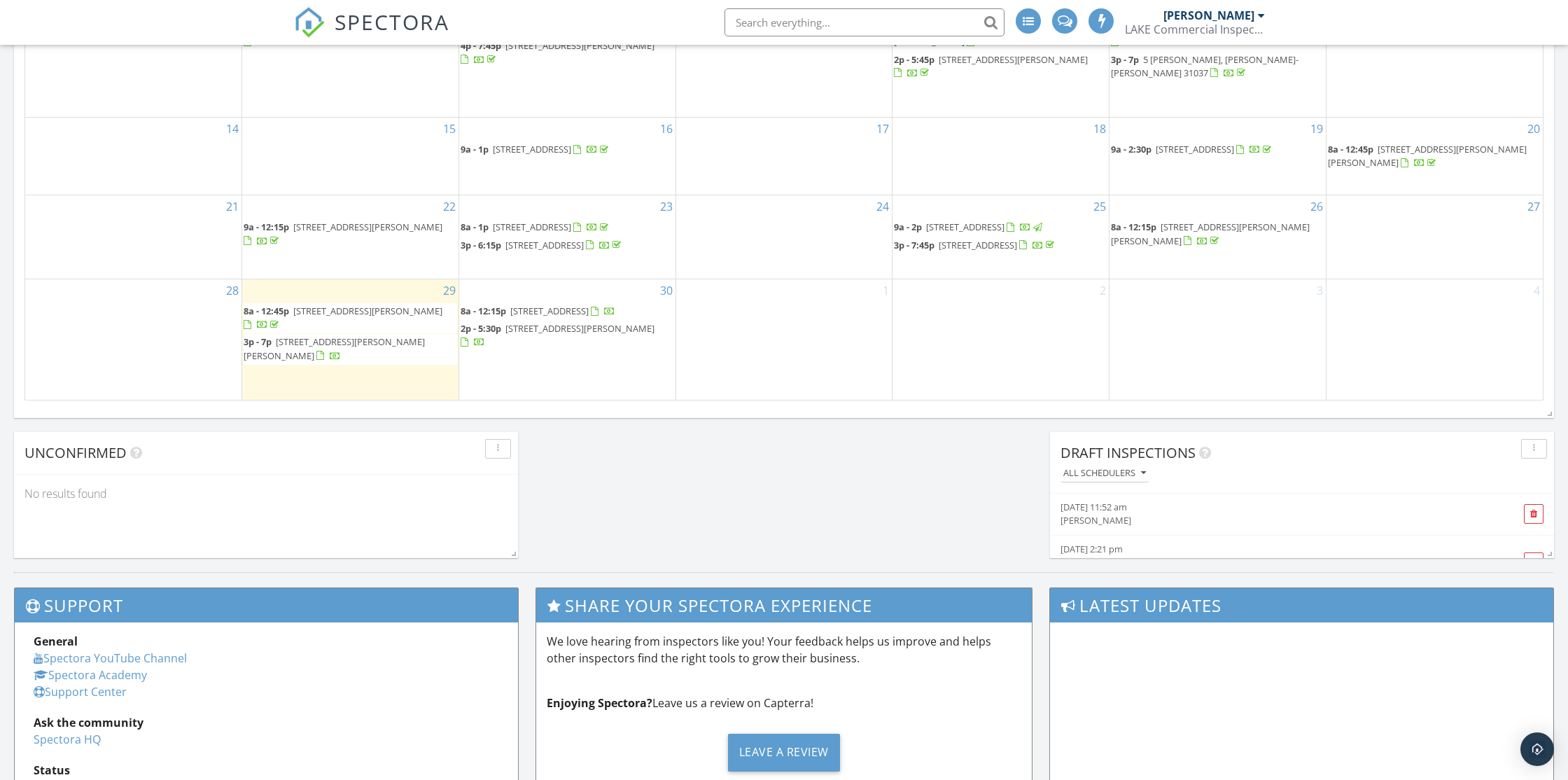
scroll to position [963, 0]
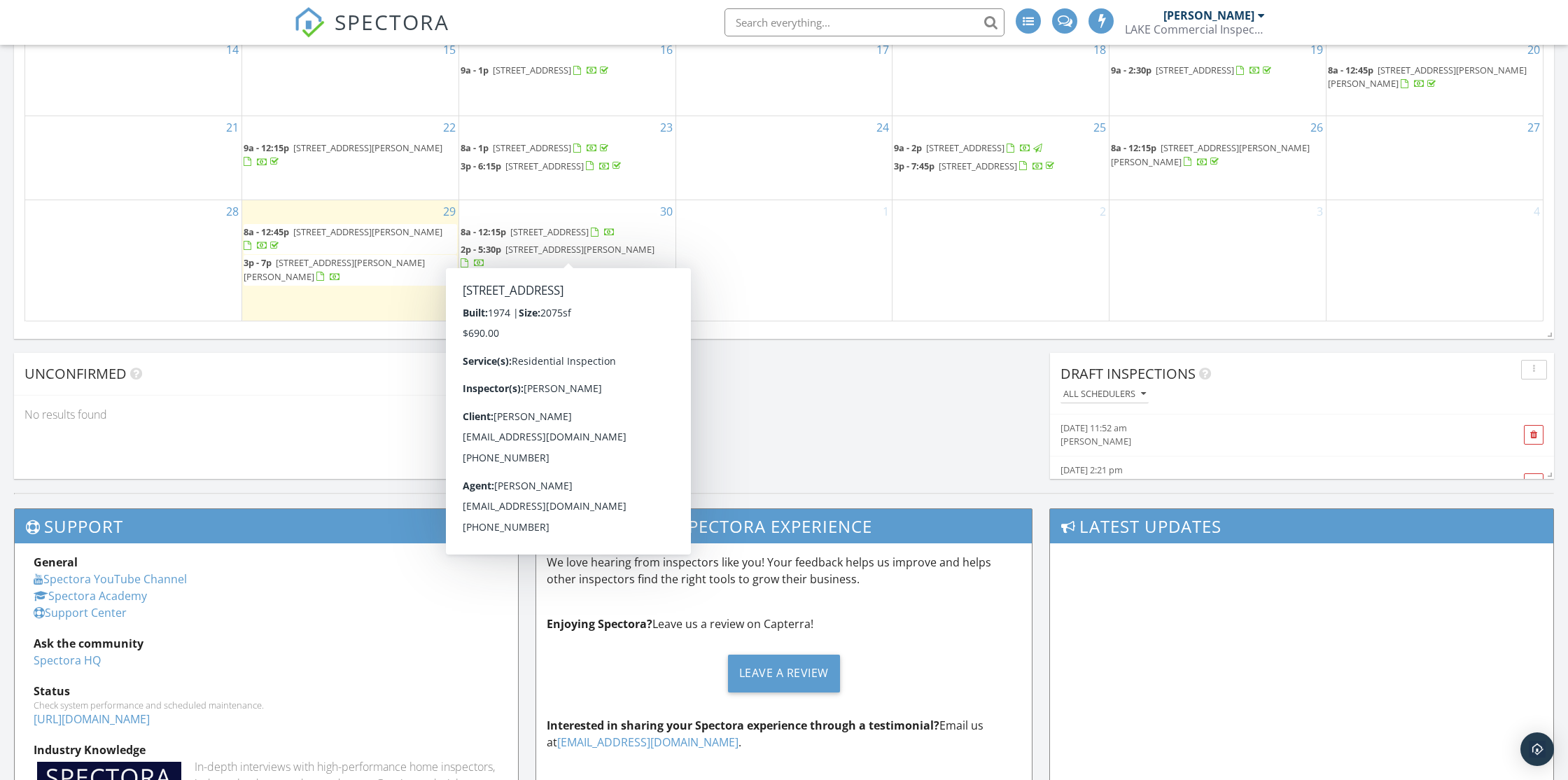
click at [553, 238] on span "[STREET_ADDRESS]" at bounding box center [550, 231] width 78 height 12
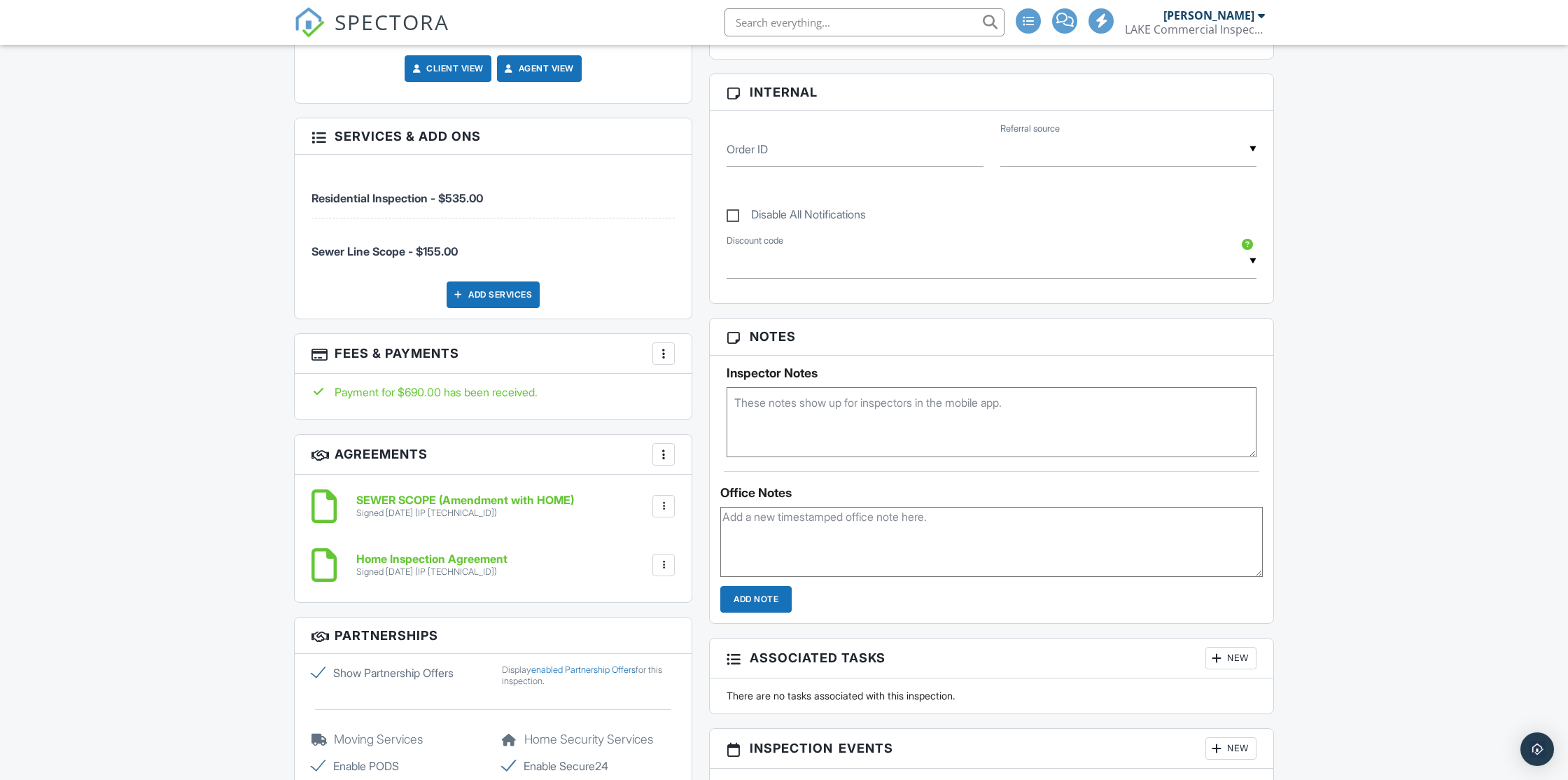
scroll to position [806, 0]
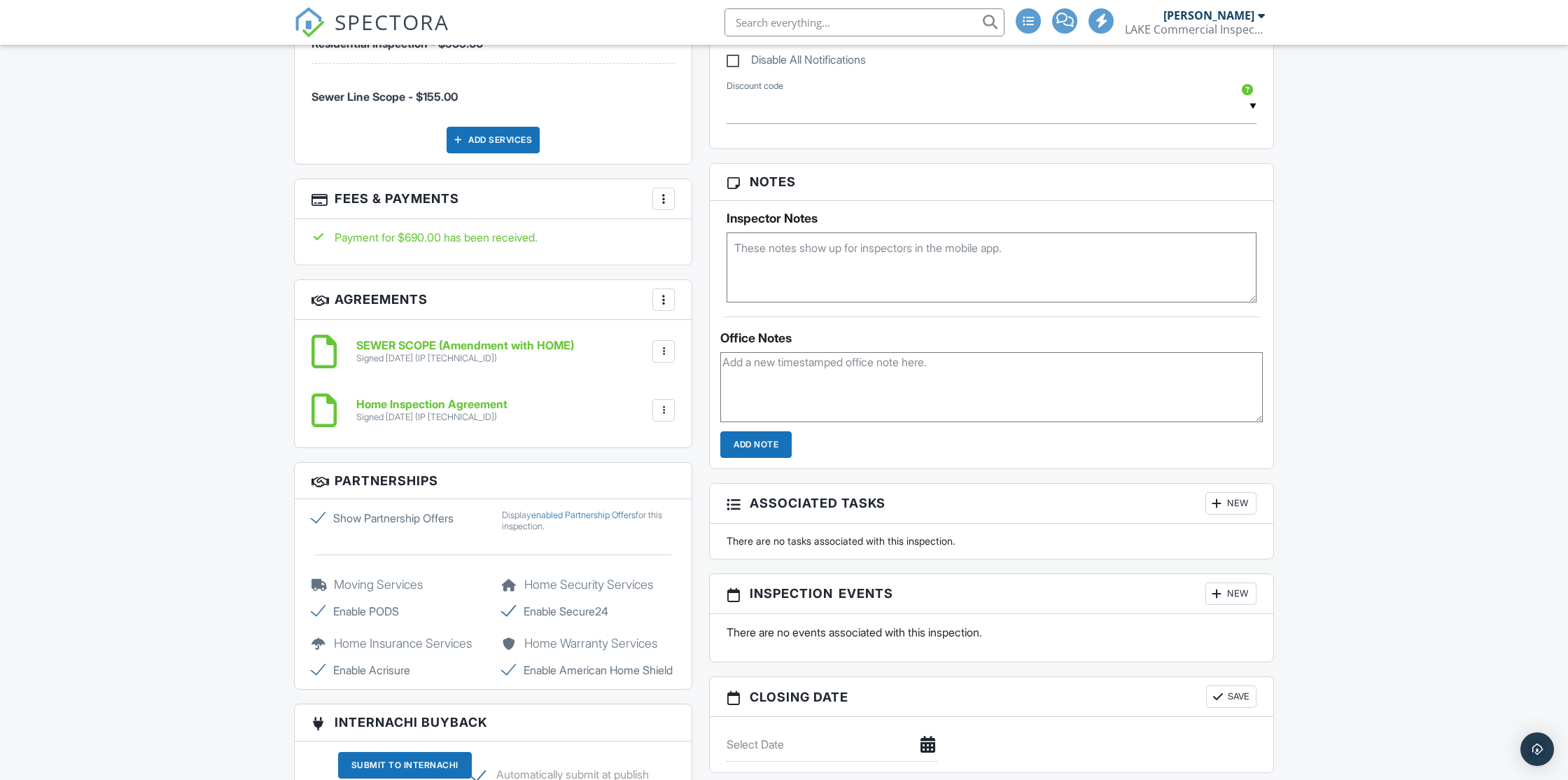
click at [805, 266] on textarea at bounding box center [992, 267] width 530 height 70
type textarea "Sewer scope"
click at [755, 447] on input "Add Note" at bounding box center [756, 444] width 71 height 27
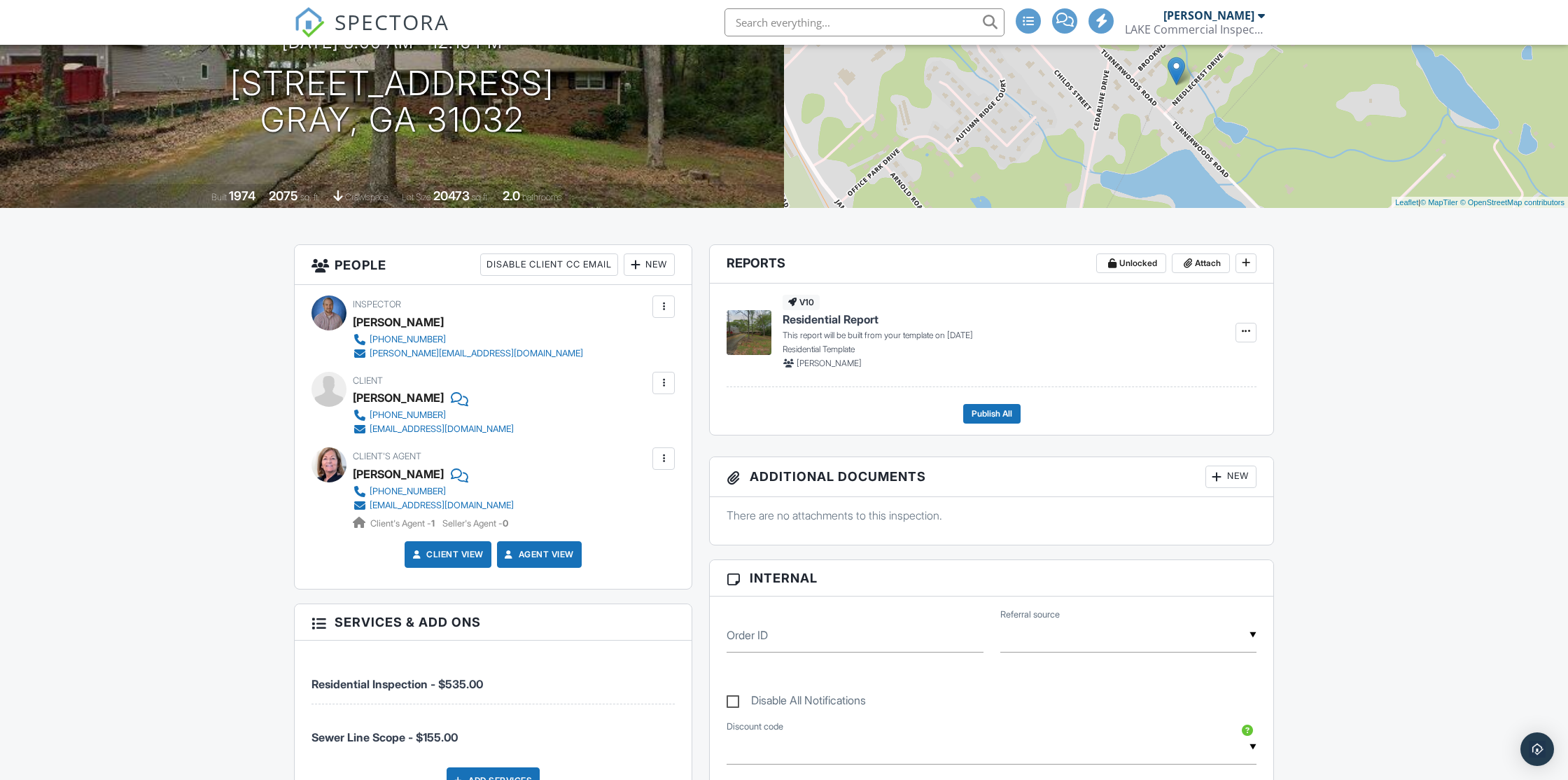
scroll to position [0, 0]
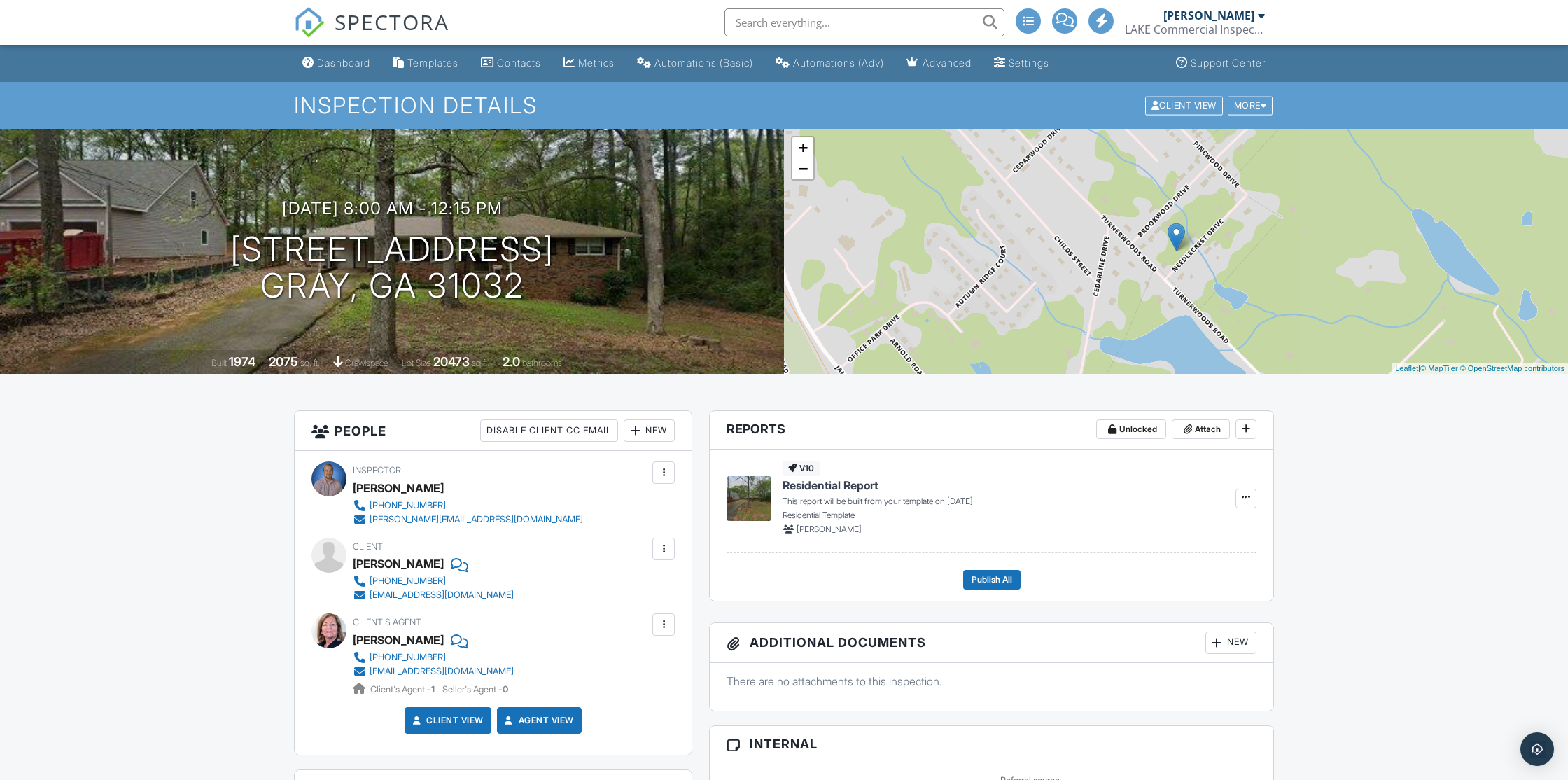
click at [333, 62] on div "Dashboard" at bounding box center [344, 62] width 53 height 12
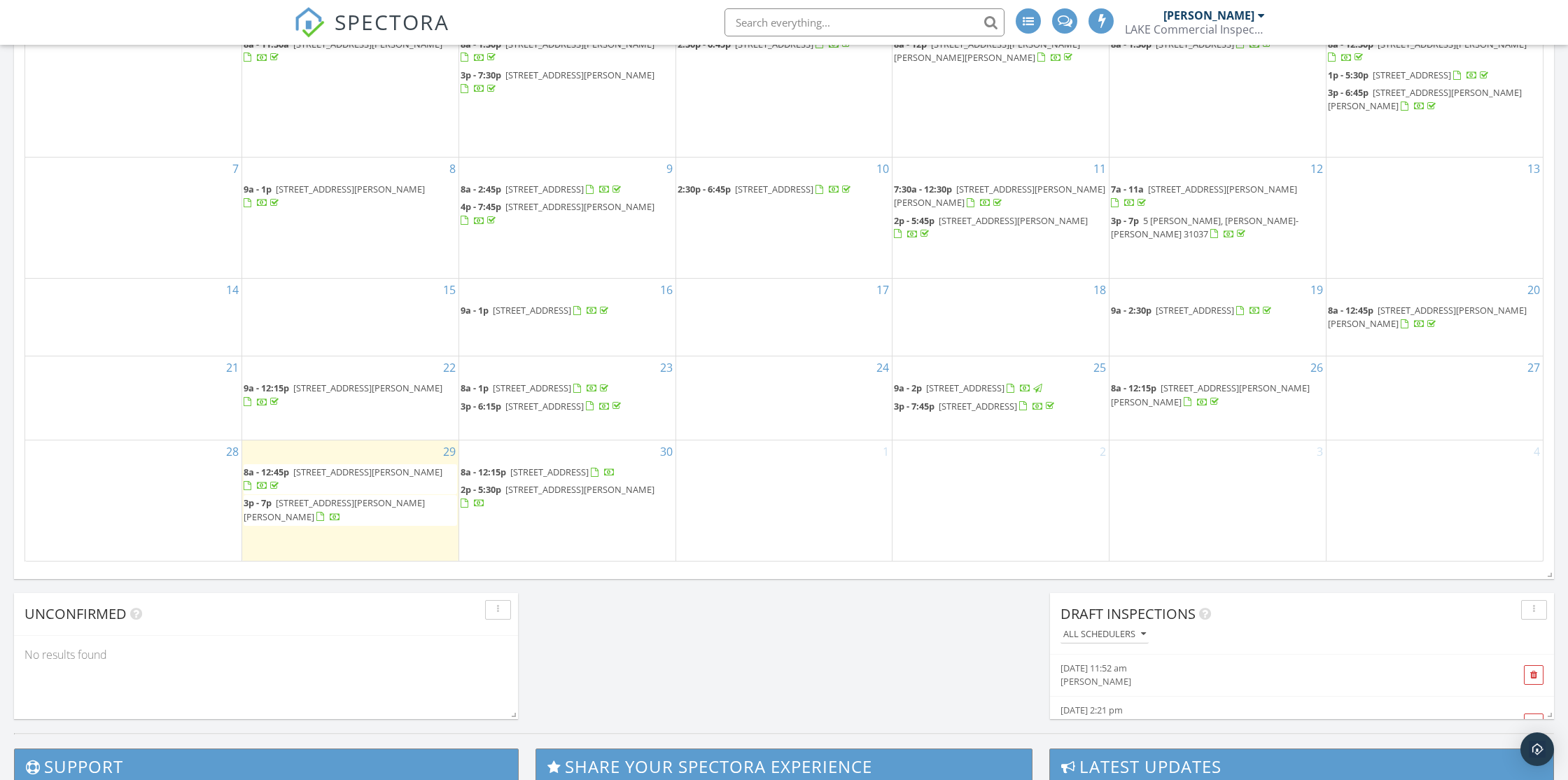
scroll to position [935, 0]
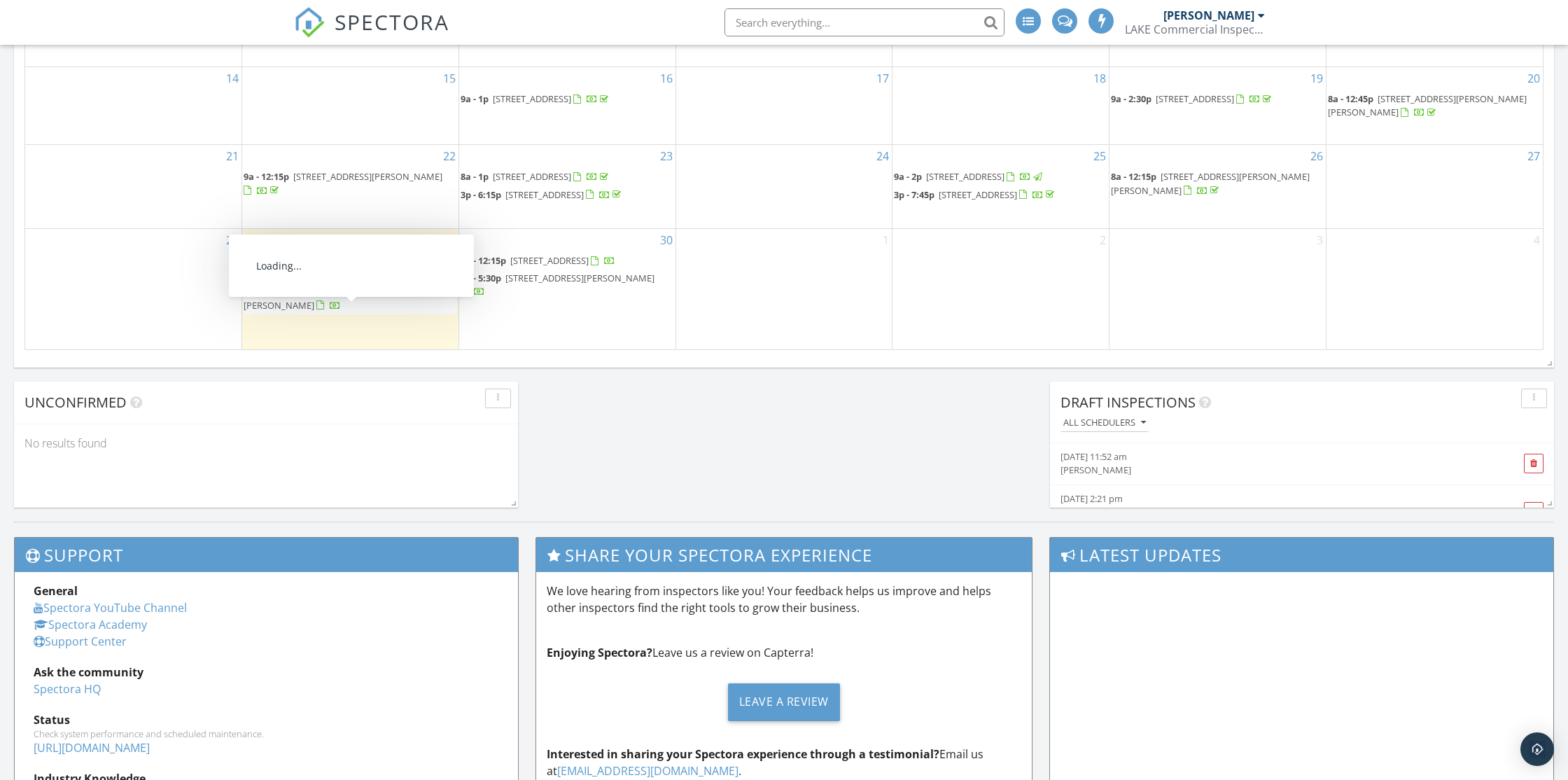
click at [375, 311] on span "542 Thompson Rd, Dexter 31019" at bounding box center [334, 298] width 182 height 26
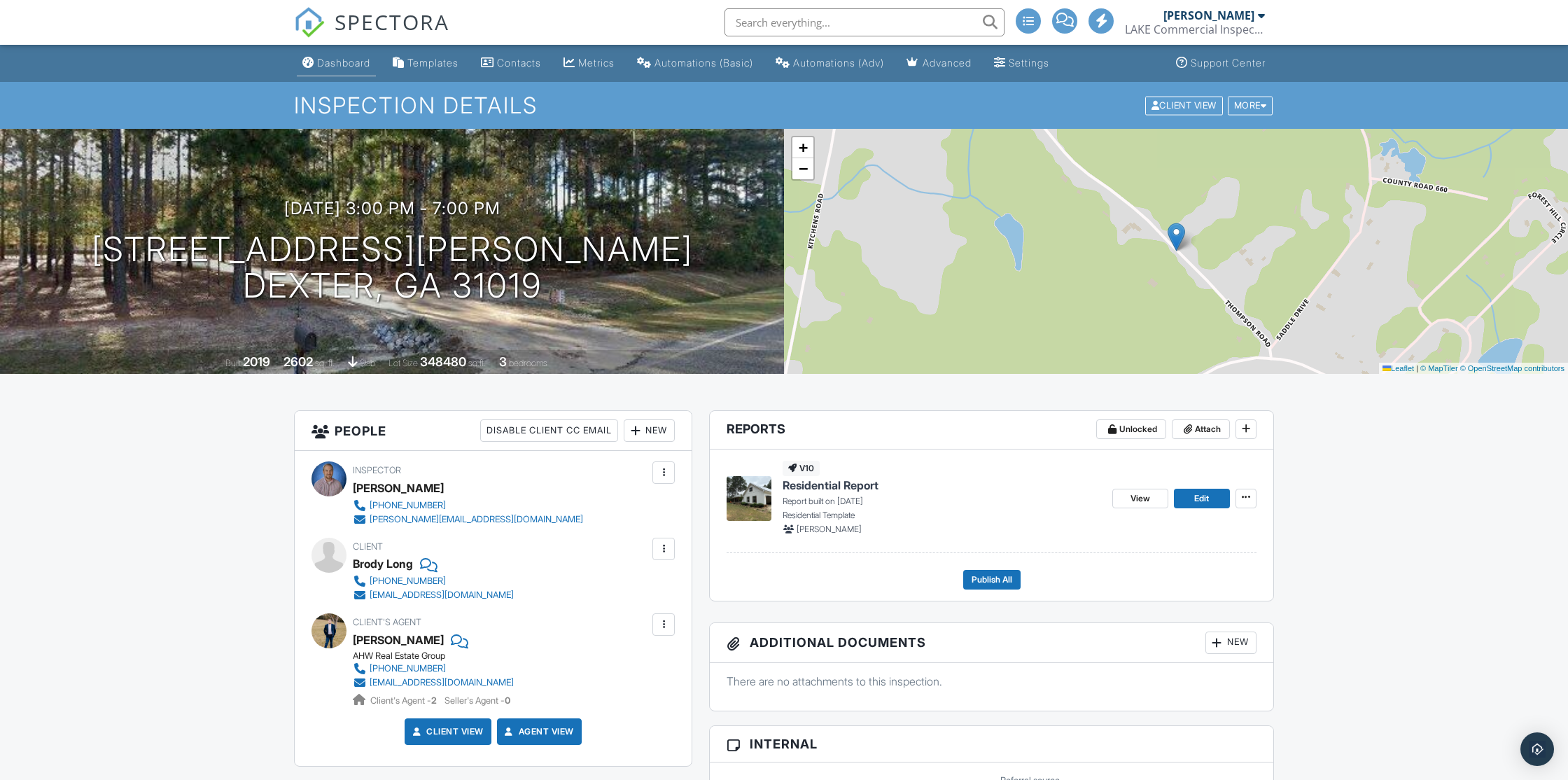
click at [352, 57] on div "Dashboard" at bounding box center [344, 62] width 53 height 12
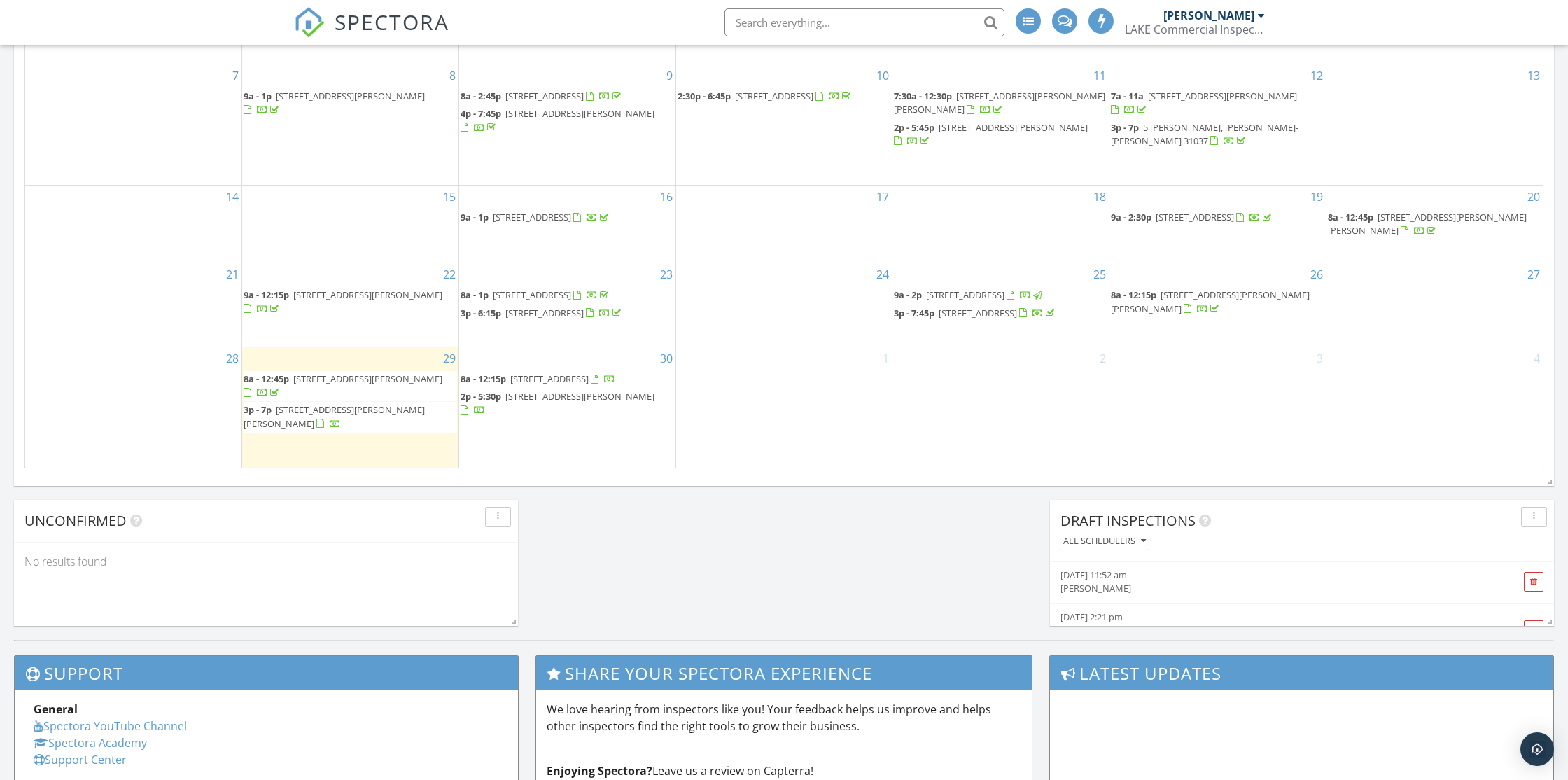
scroll to position [952, 0]
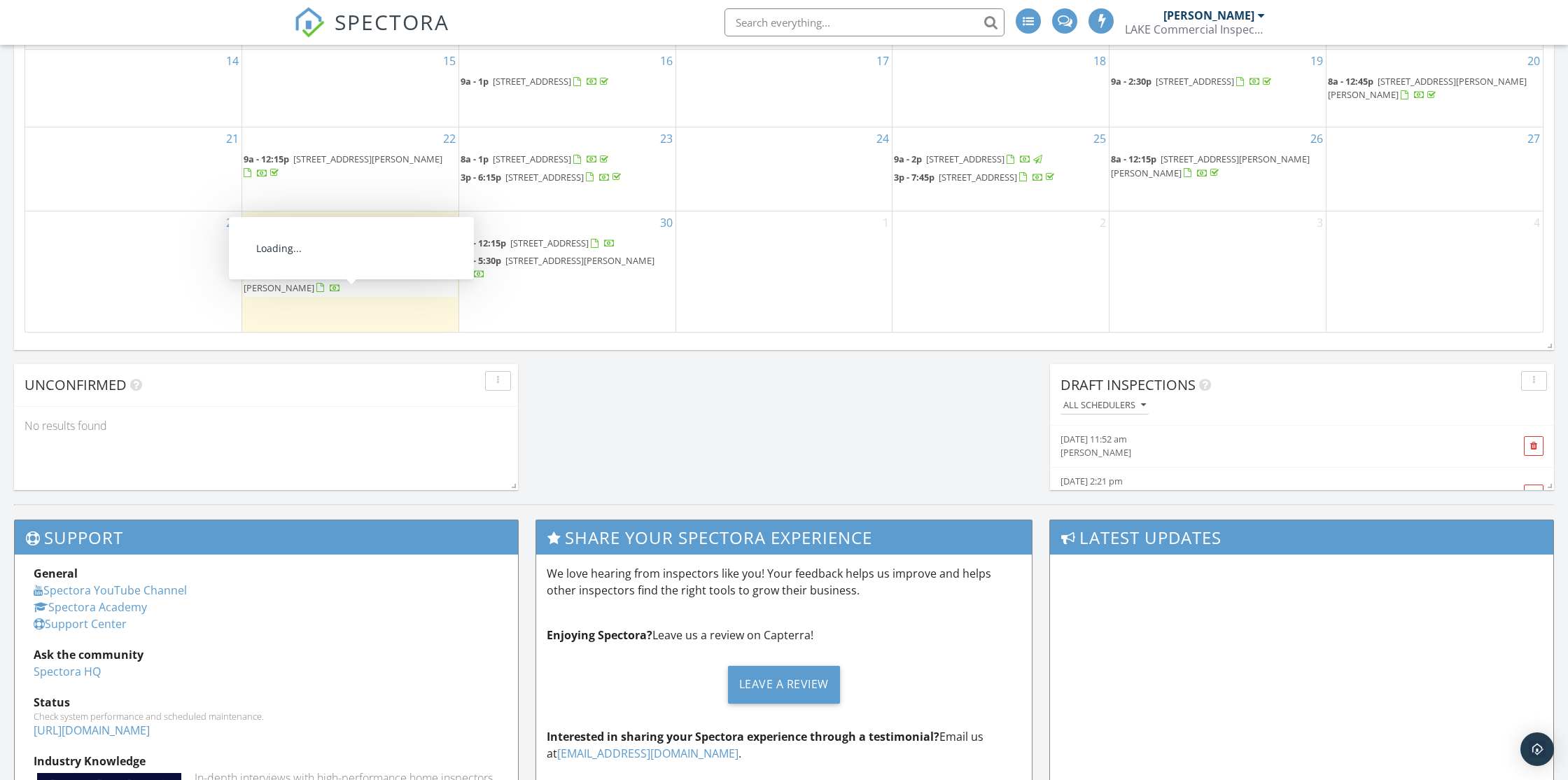
click at [375, 293] on span "[STREET_ADDRESS][PERSON_NAME][PERSON_NAME]" at bounding box center [334, 280] width 182 height 26
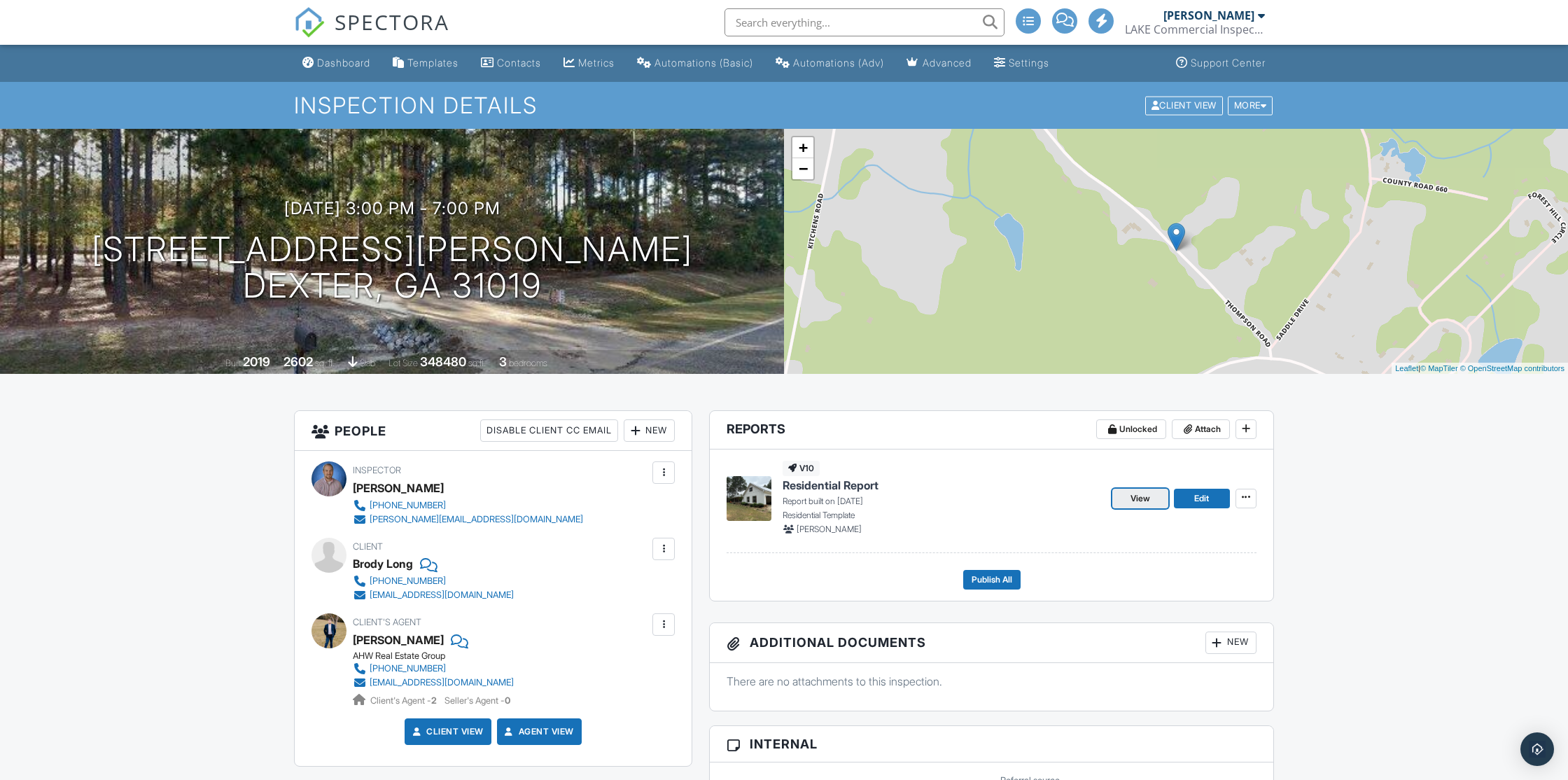
click at [1140, 497] on span "View" at bounding box center [1140, 498] width 20 height 14
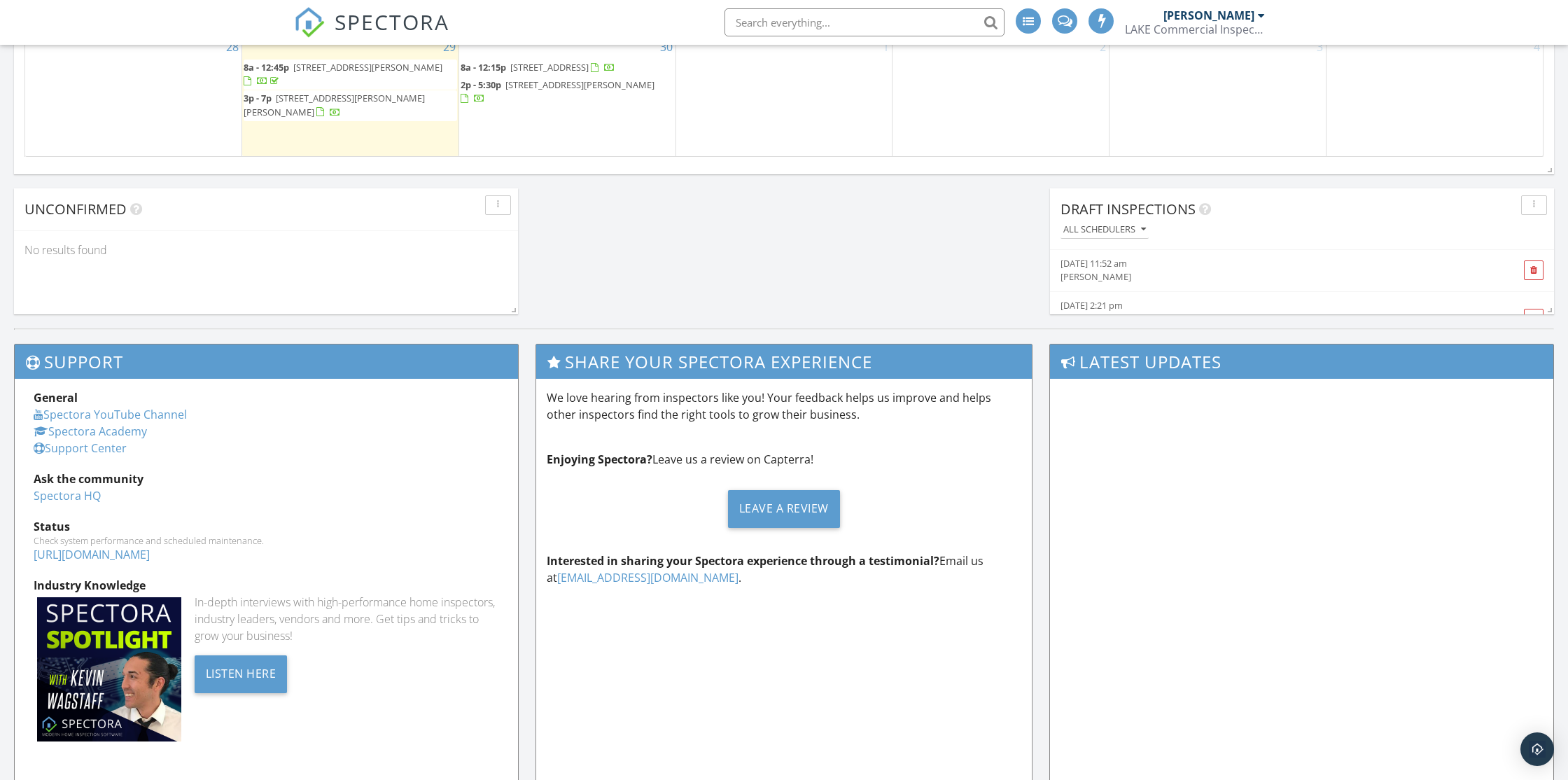
scroll to position [951, 0]
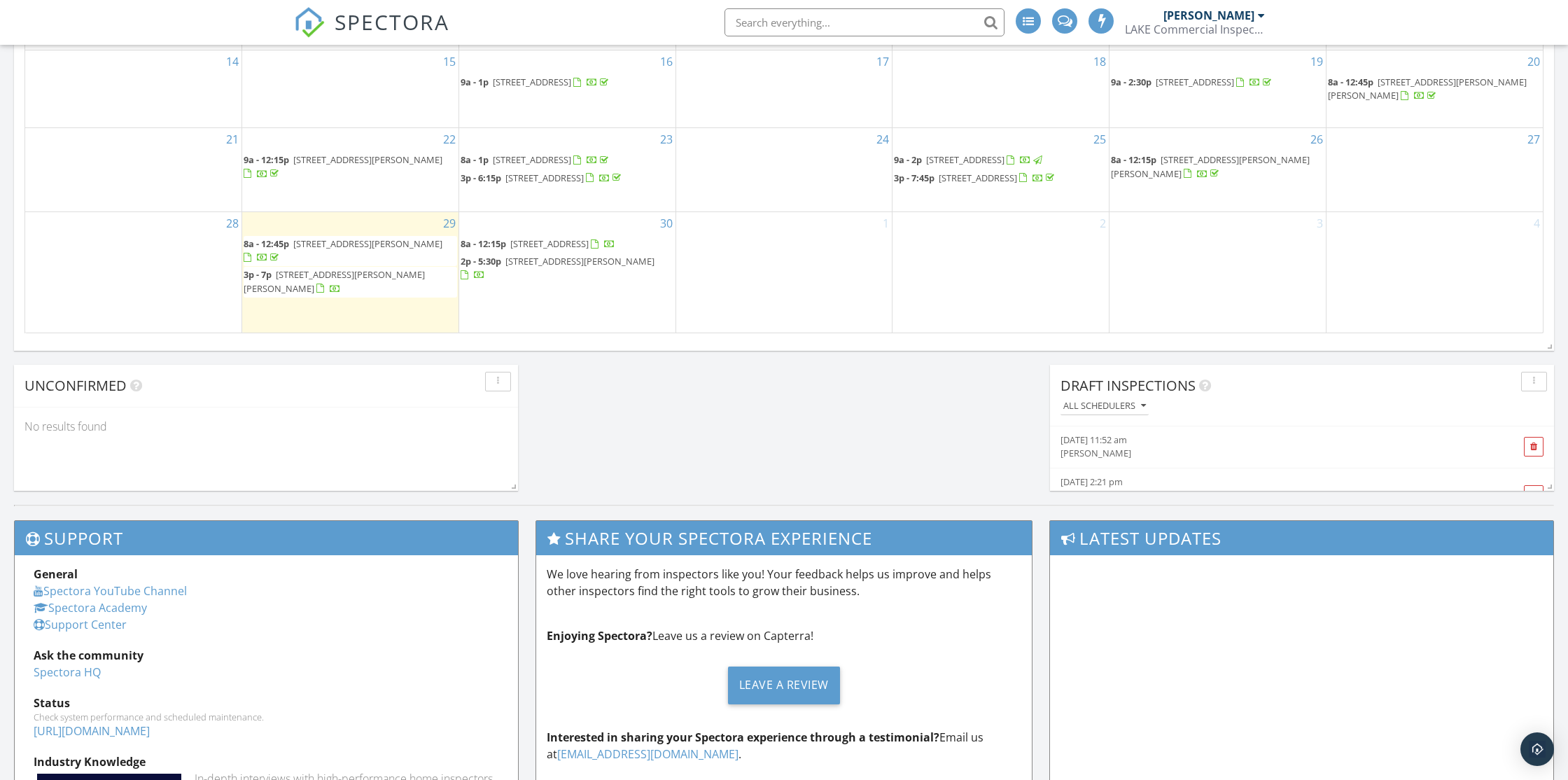
click at [336, 294] on span "542 Thompson Rd, Dexter 31019" at bounding box center [334, 281] width 182 height 26
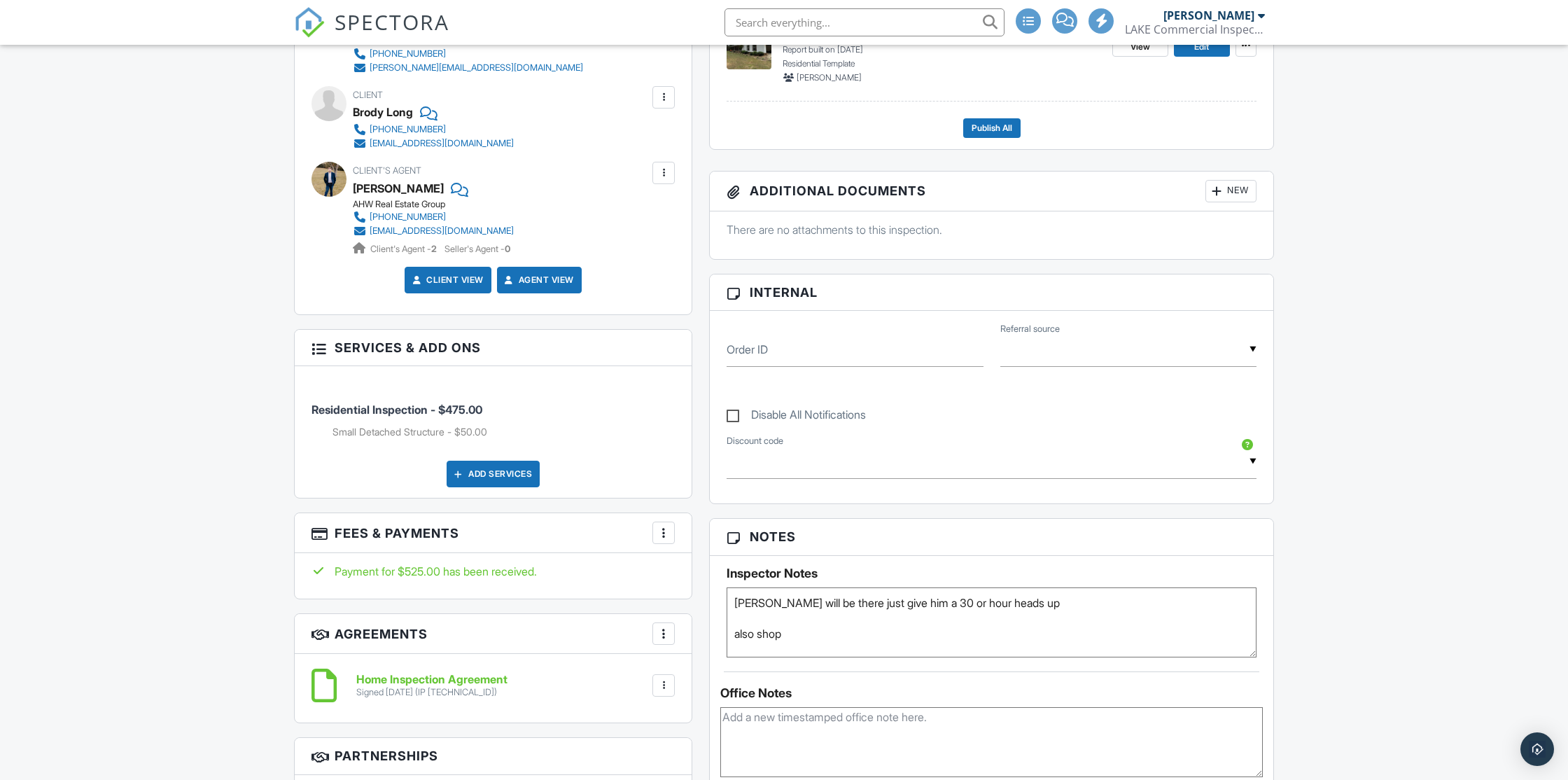
scroll to position [214, 0]
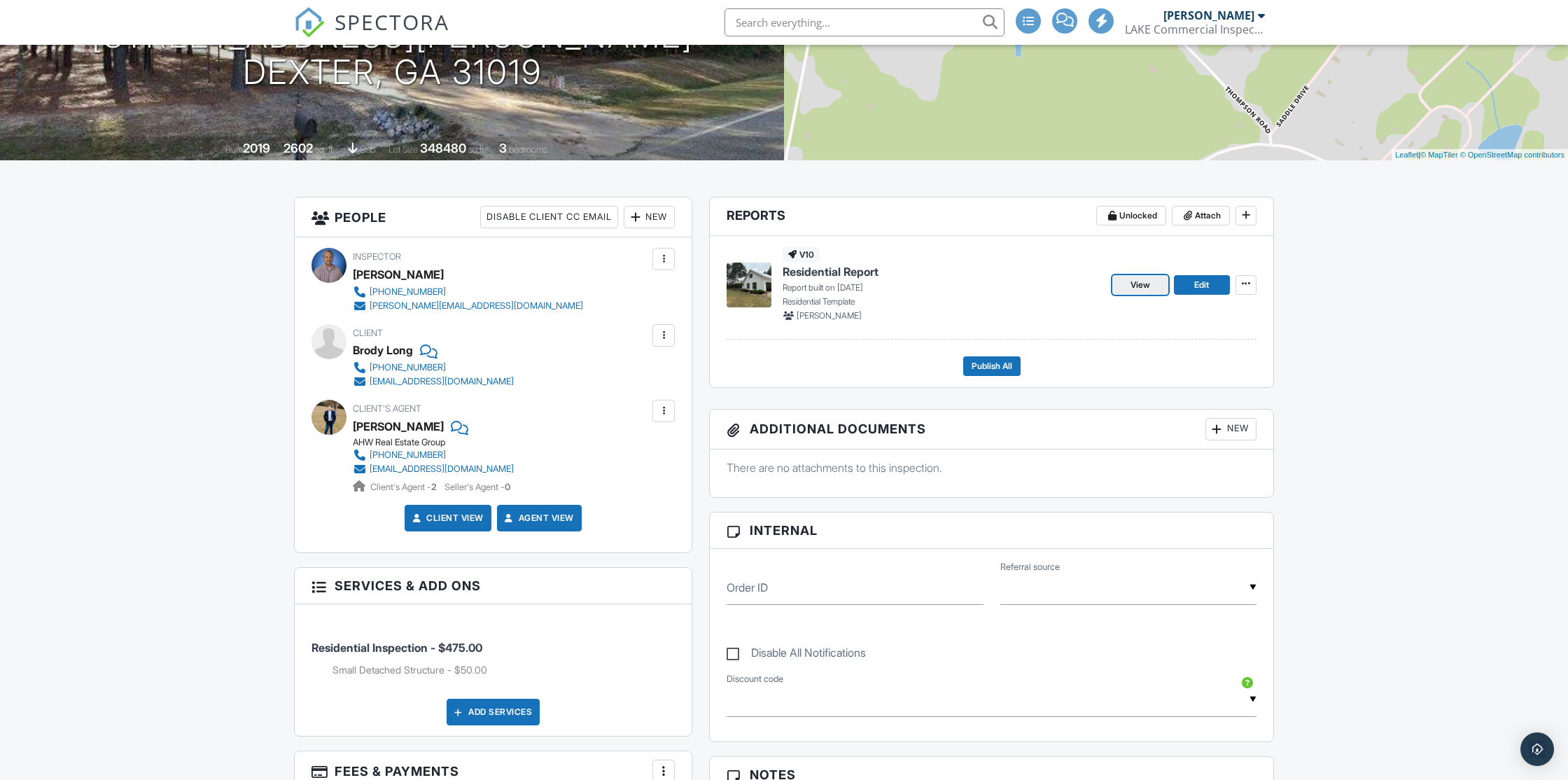
click at [1133, 285] on span "View" at bounding box center [1140, 285] width 20 height 14
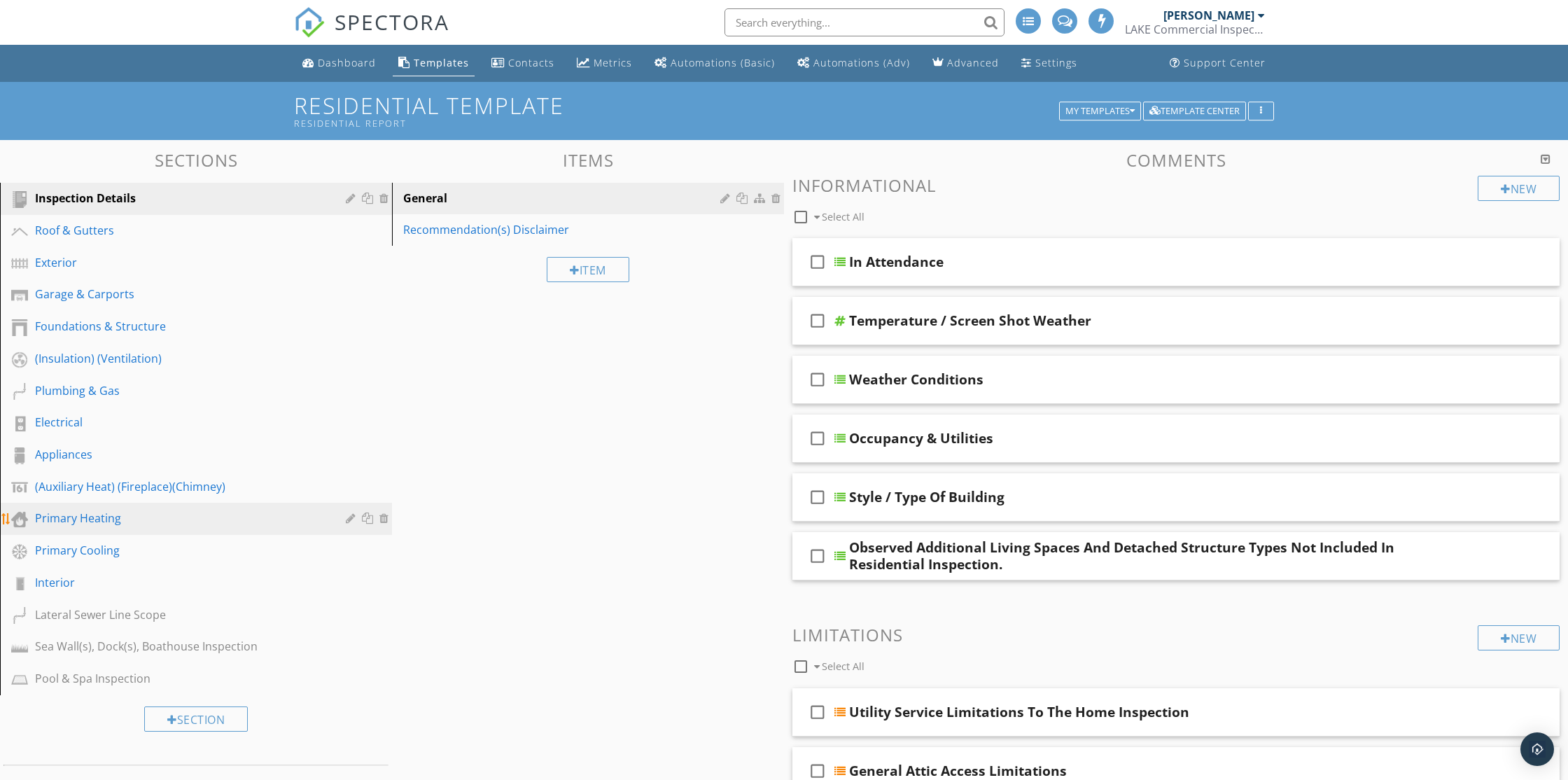
click at [84, 520] on div "Primary Heating" at bounding box center [180, 518] width 291 height 17
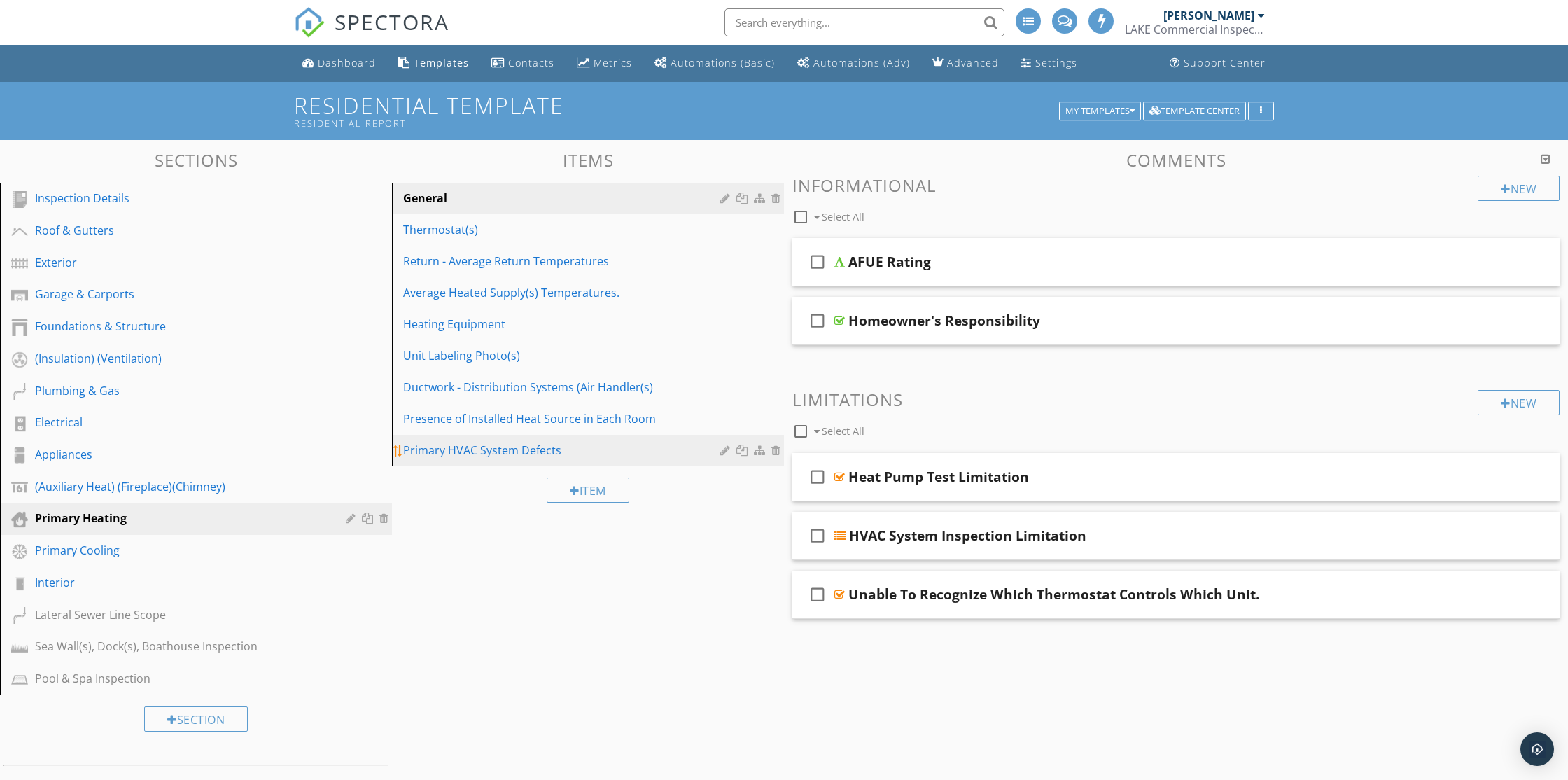
click at [520, 451] on div "Primary HVAC System Defects" at bounding box center [564, 450] width 321 height 17
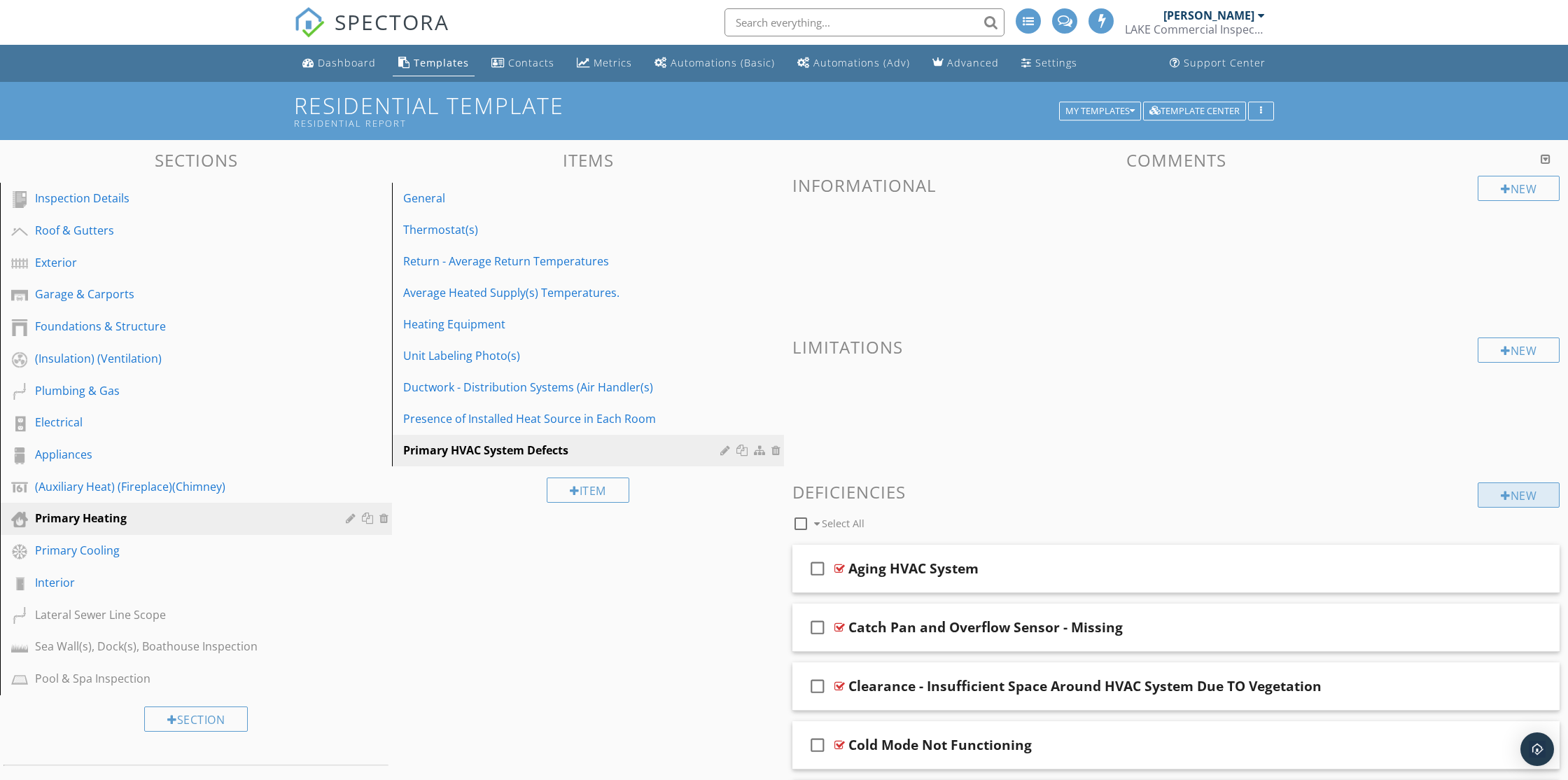
click at [1522, 500] on div "New" at bounding box center [1519, 495] width 82 height 25
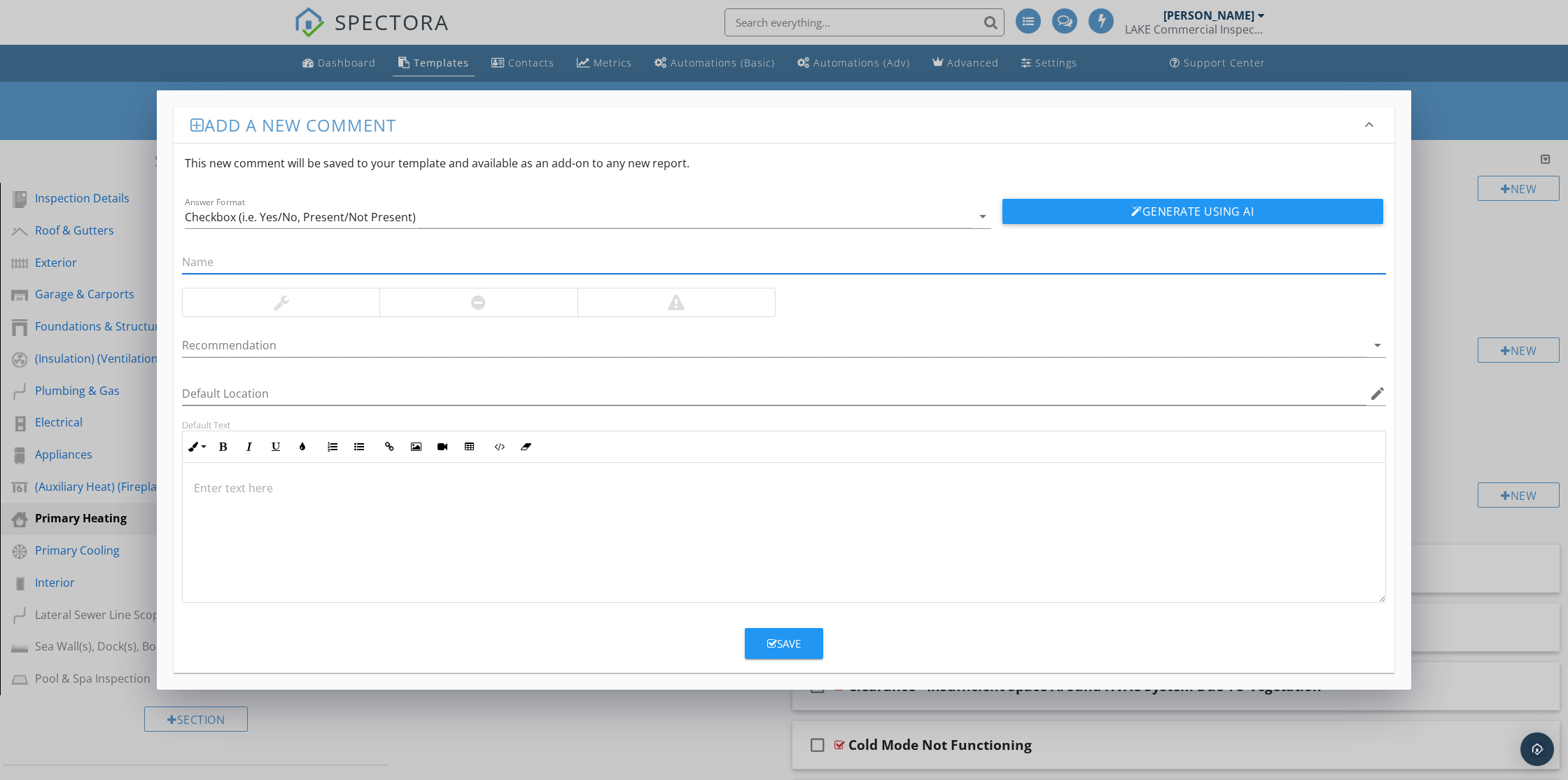
paste input "Missing Resting Pad (Not Visible)"
type input "Missing Resting Pad (Not Visible)"
click at [1157, 205] on button "Generate Using AI" at bounding box center [1193, 211] width 381 height 25
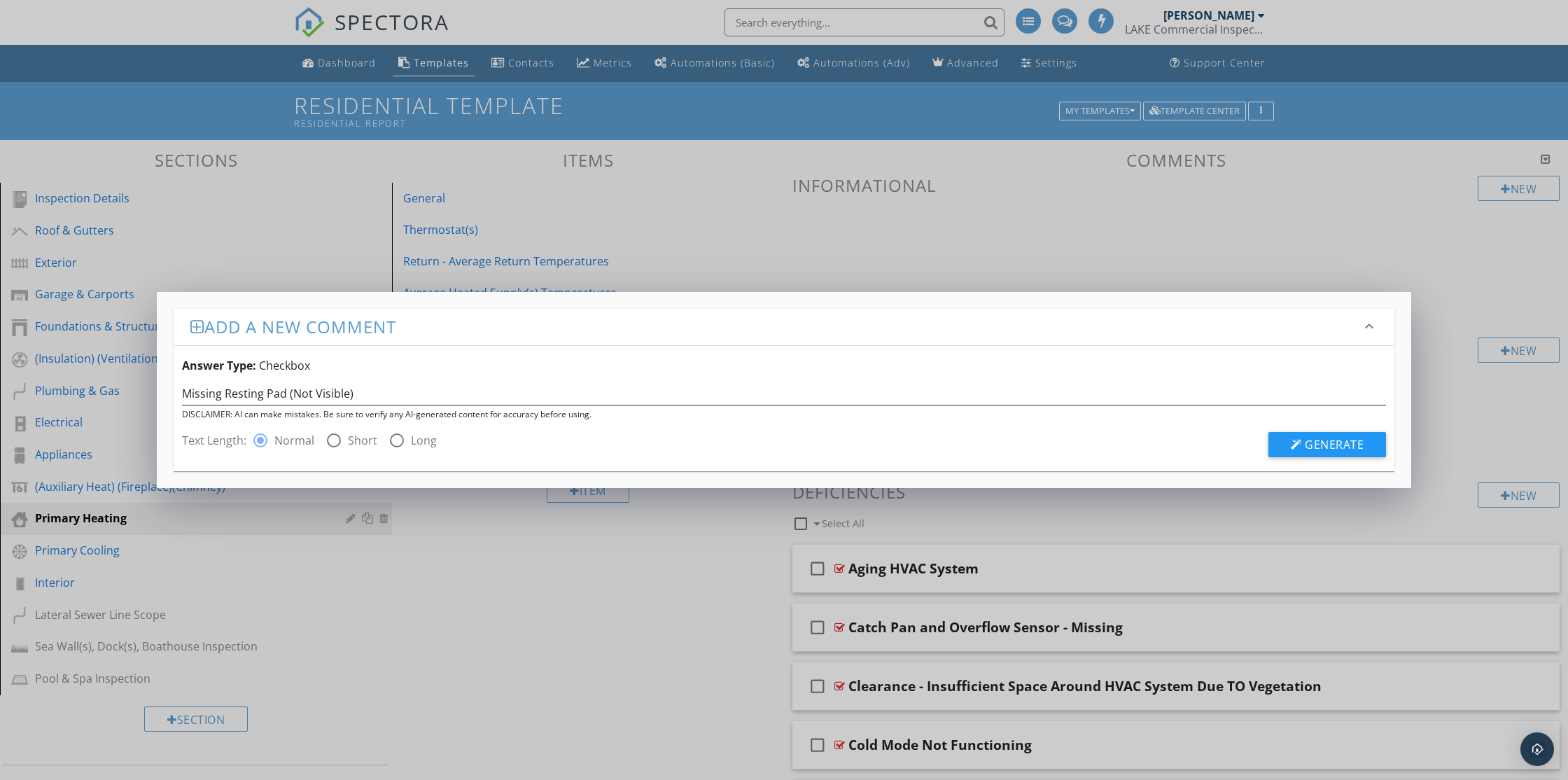
click at [335, 442] on div at bounding box center [333, 440] width 24 height 24
radio input "false"
radio input "true"
click at [1331, 447] on span "Generate" at bounding box center [1334, 444] width 59 height 15
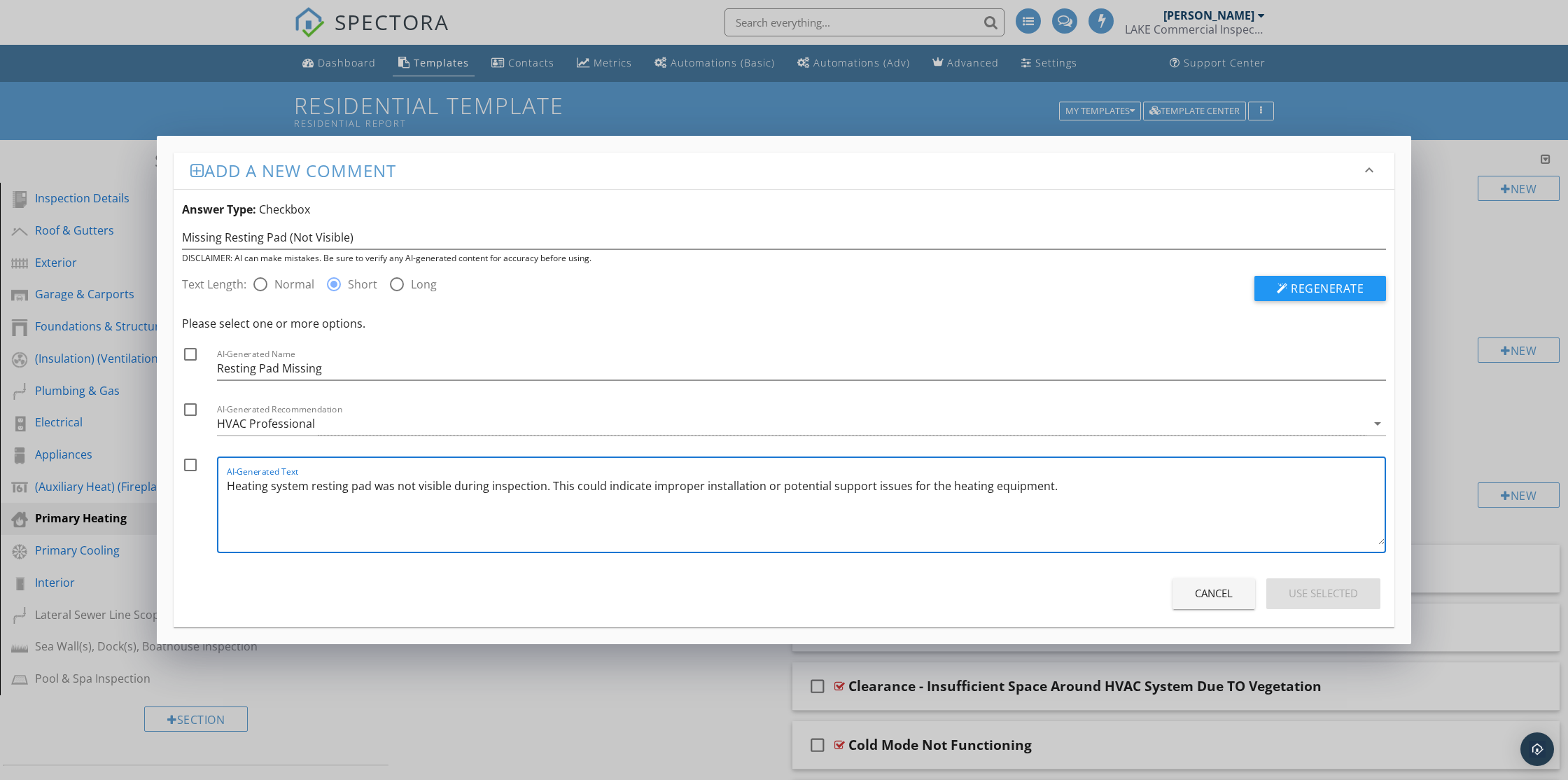
click at [1055, 491] on textarea "Heating system resting pad was not visible during inspection. This could indica…" at bounding box center [805, 510] width 1158 height 70
click at [745, 488] on textarea "Heating system resting pad was not visible during inspection. This could indica…" at bounding box center [805, 510] width 1158 height 70
click at [745, 487] on textarea "Heating system resting pad was not visible during inspection. This could indica…" at bounding box center [805, 510] width 1158 height 70
type textarea "Heating system resting pad was not visible during inspection. This could indica…"
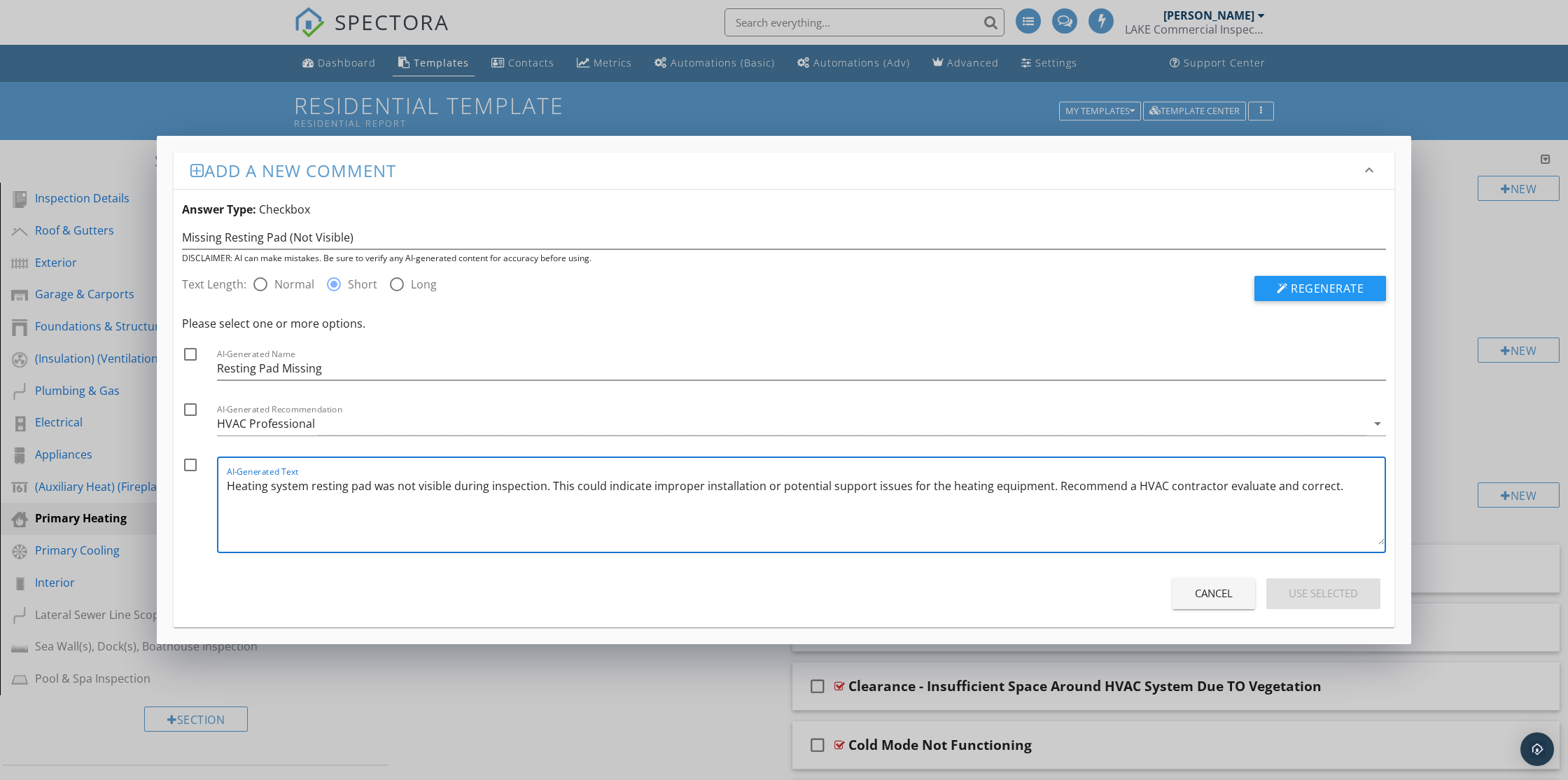
click at [190, 464] on div at bounding box center [190, 465] width 24 height 24
checkbox input "true"
click at [192, 406] on div at bounding box center [190, 409] width 24 height 24
checkbox input "true"
click at [185, 352] on div at bounding box center [190, 354] width 24 height 24
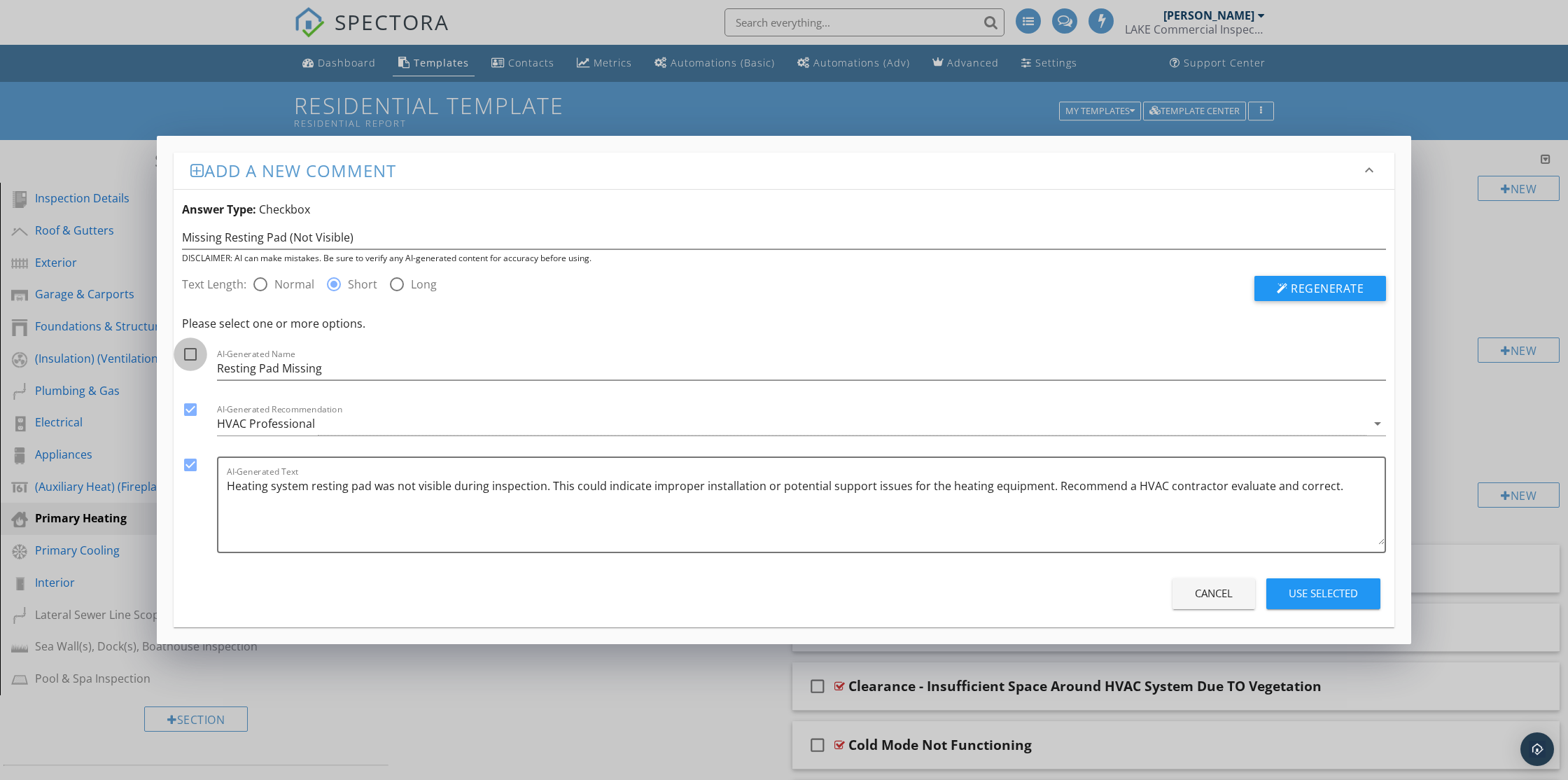
checkbox input "true"
click at [1336, 597] on div "Use Selected" at bounding box center [1323, 593] width 69 height 16
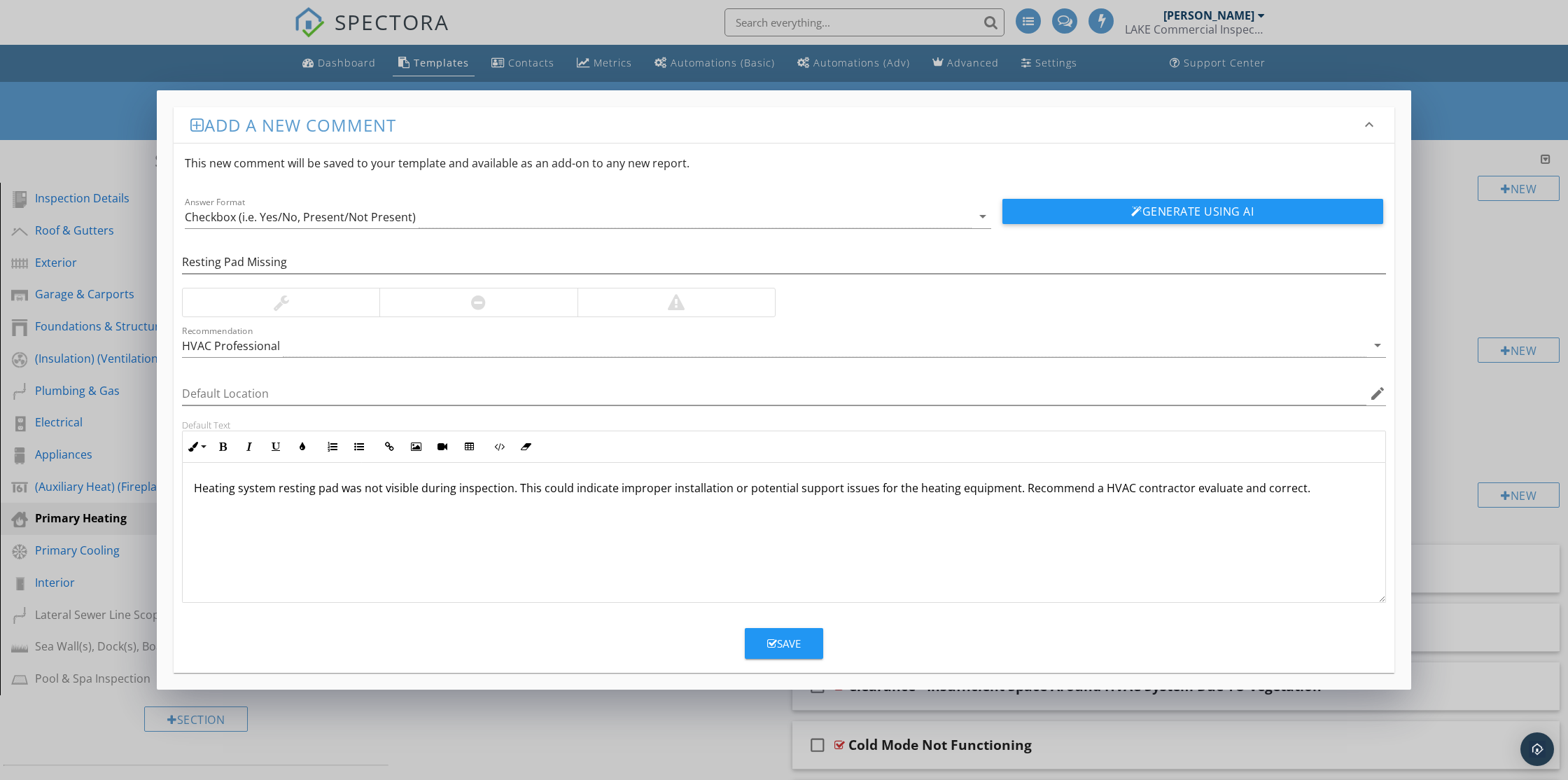
click at [785, 644] on div "Save" at bounding box center [784, 643] width 33 height 16
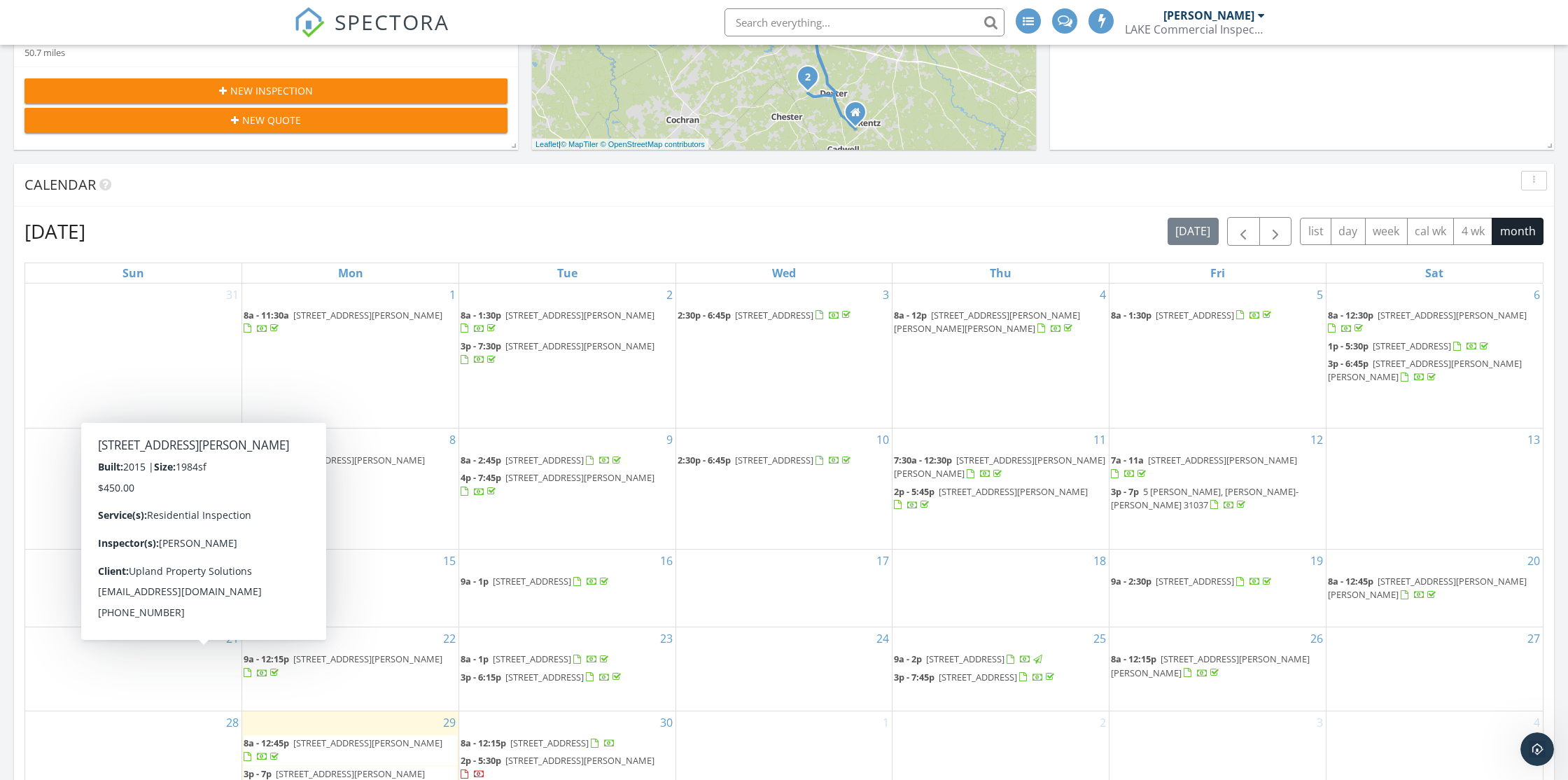
scroll to position [1275, 1569]
